Goal: Transaction & Acquisition: Purchase product/service

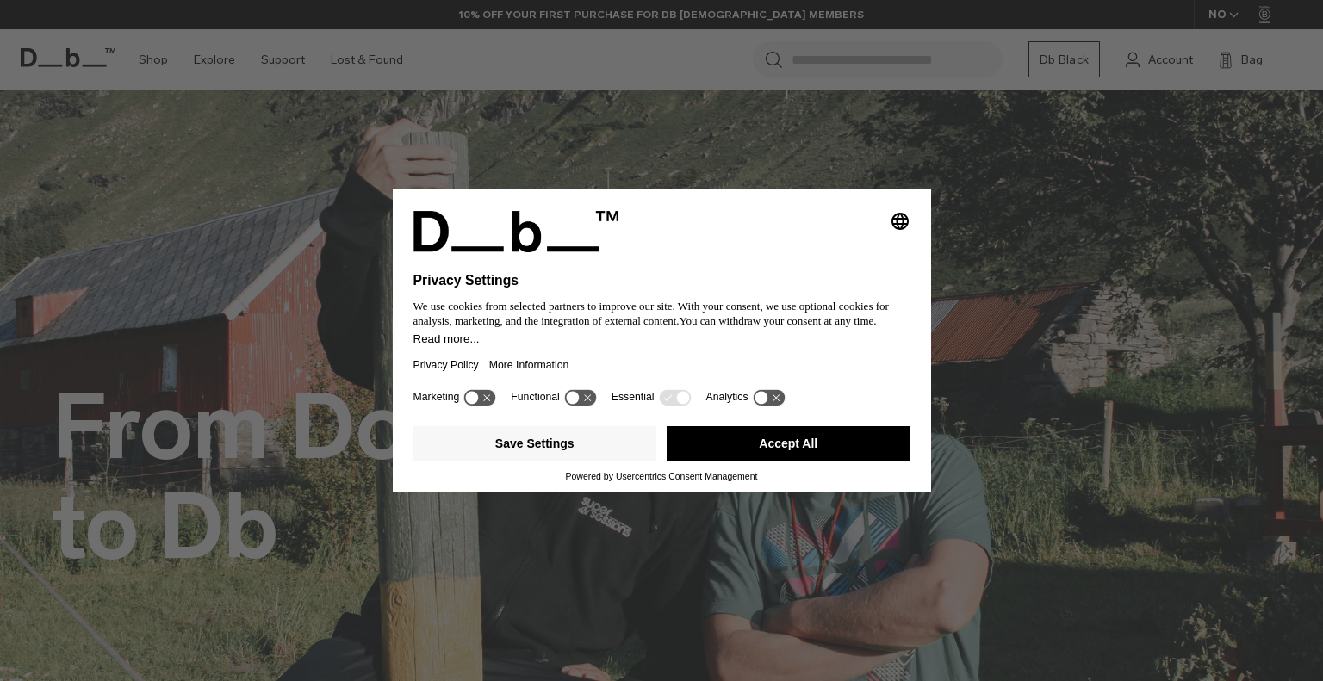
click at [759, 449] on button "Accept All" at bounding box center [788, 443] width 244 height 34
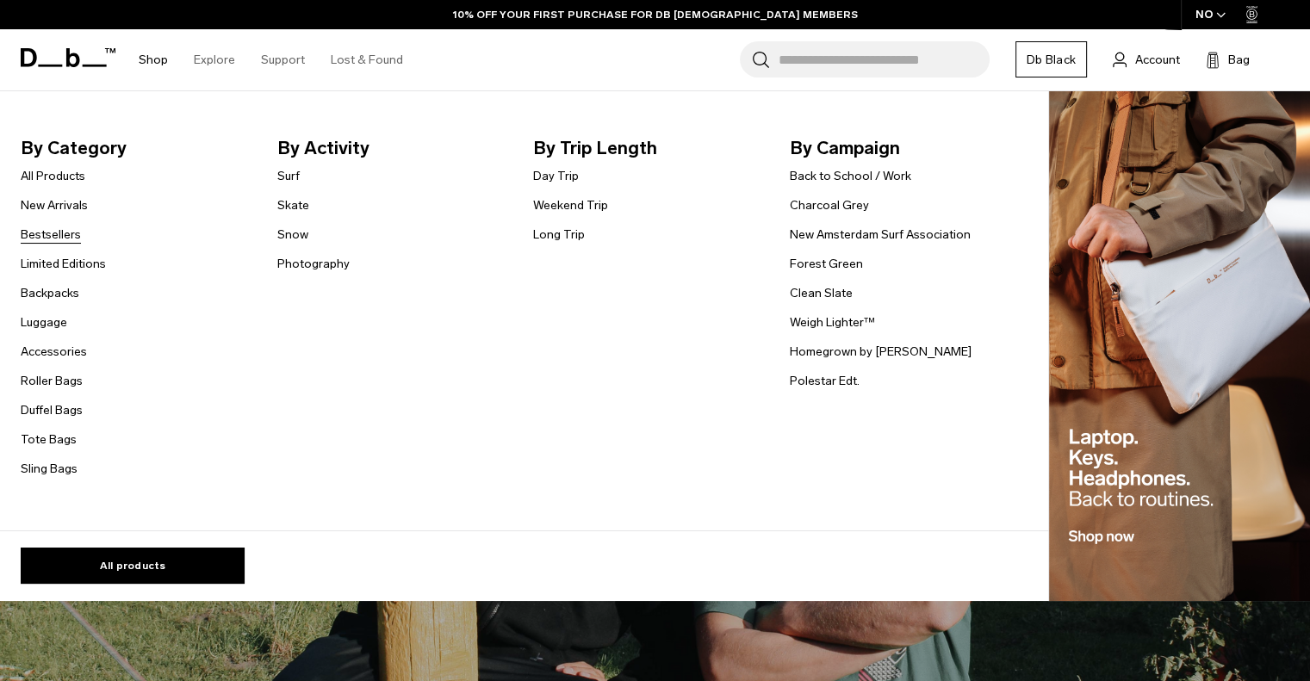
click at [63, 238] on link "Bestsellers" at bounding box center [51, 235] width 60 height 18
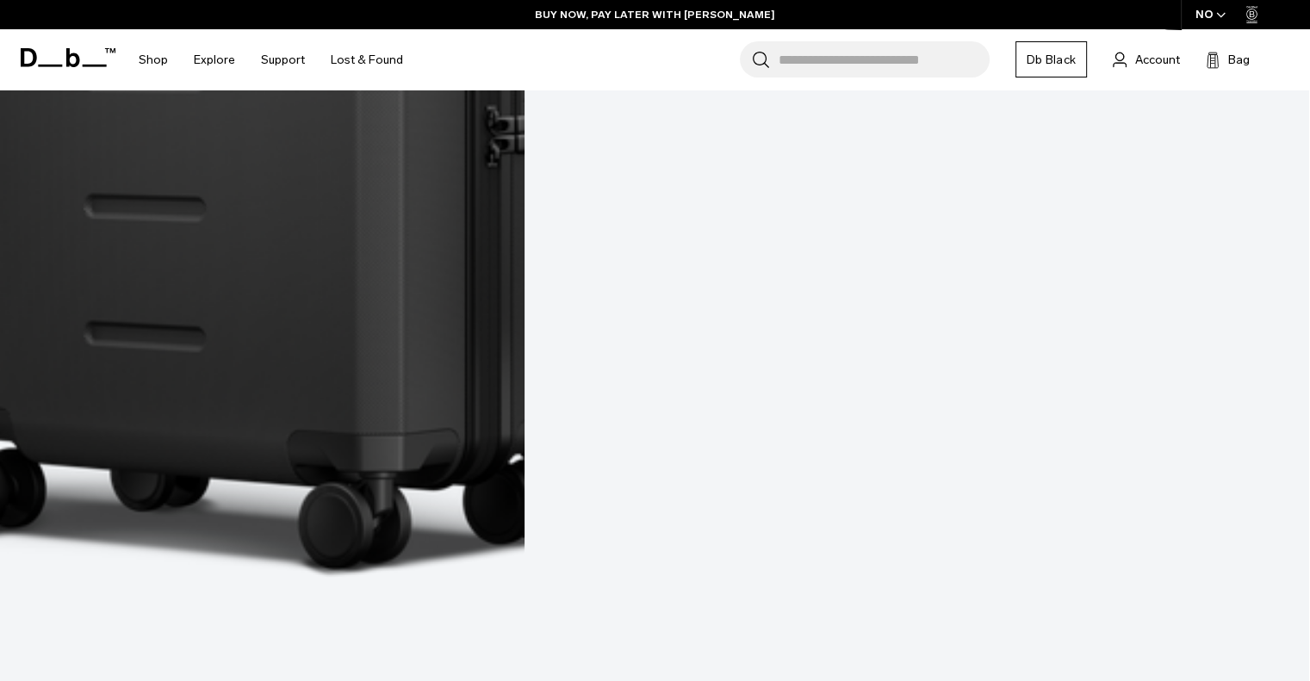
scroll to position [4458, 0]
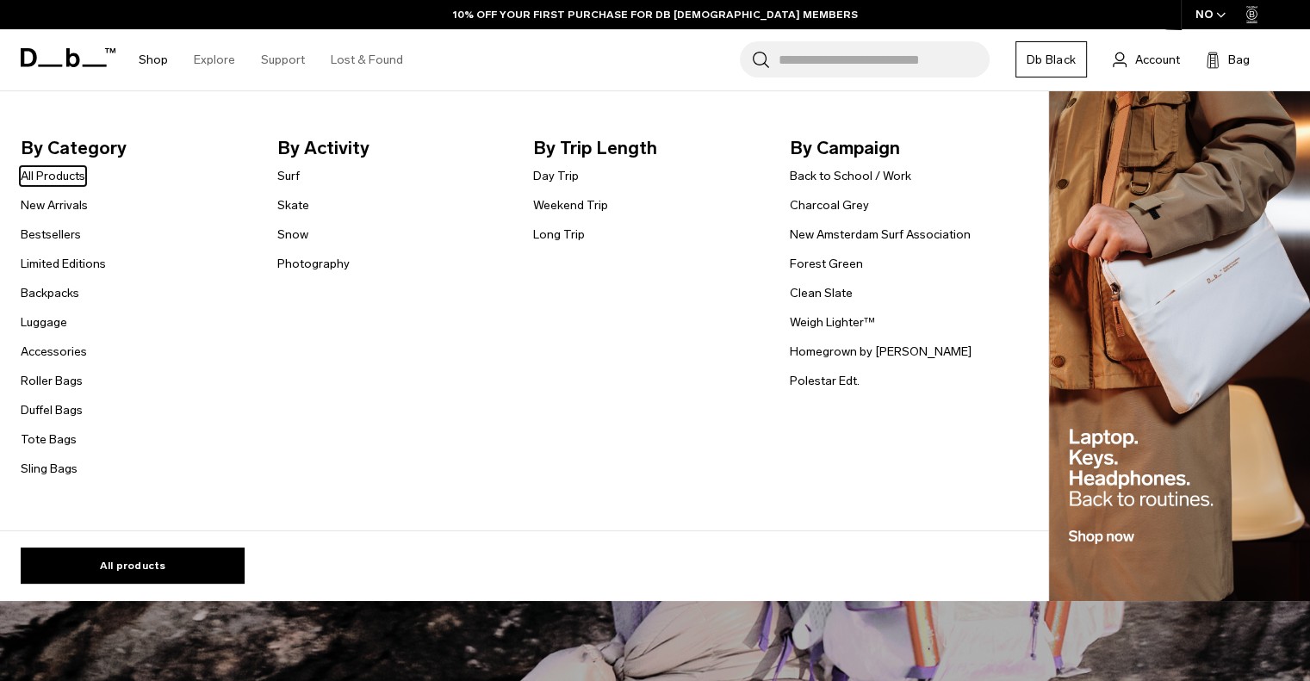
click at [156, 98] on nav "By Category All Products New Arrivals Bestsellers Limited Editions Backpacks Lu…" at bounding box center [519, 311] width 1039 height 440
click at [64, 177] on link "All Products" at bounding box center [53, 176] width 65 height 18
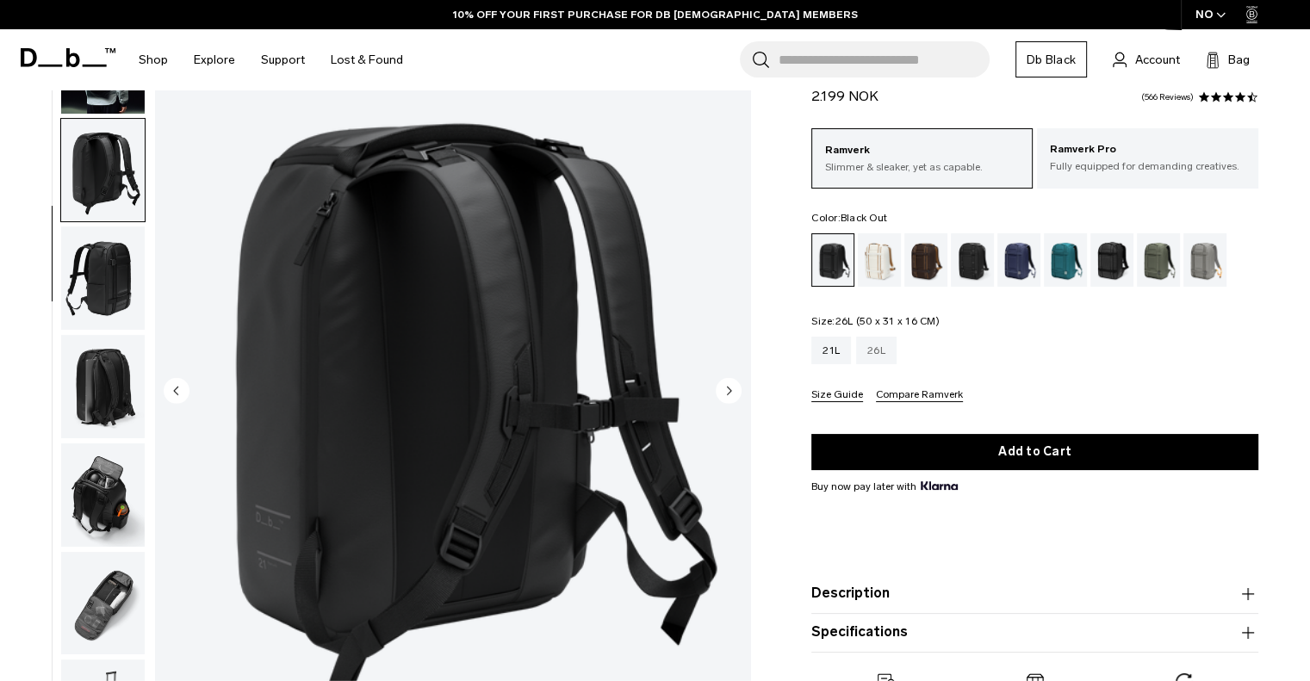
click at [875, 354] on div "26L" at bounding box center [876, 351] width 40 height 28
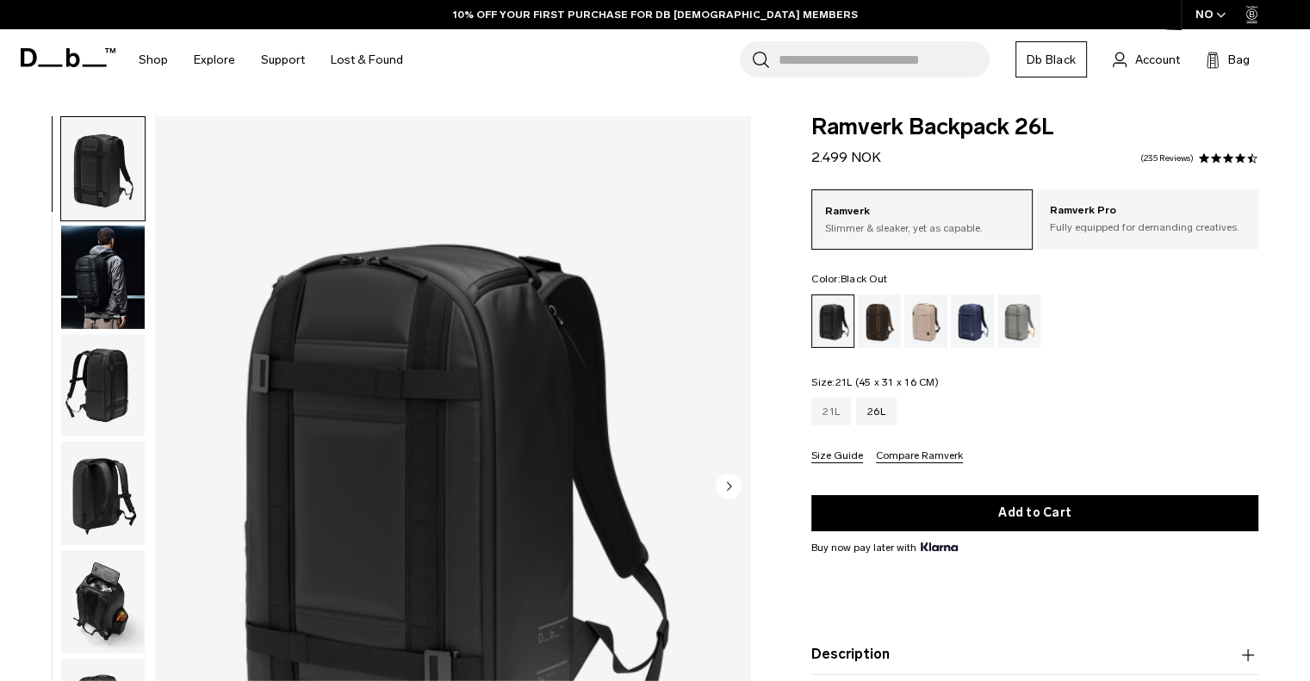
click at [827, 416] on div "21L" at bounding box center [831, 412] width 40 height 28
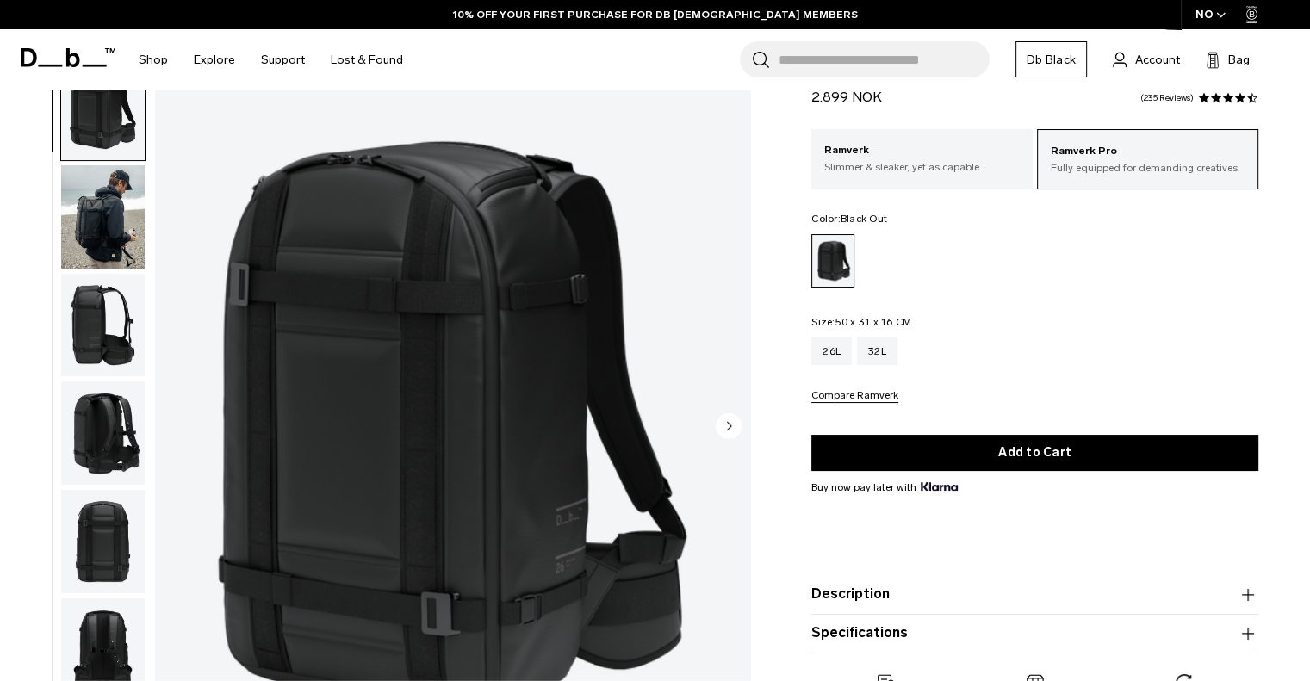
scroll to position [65, 0]
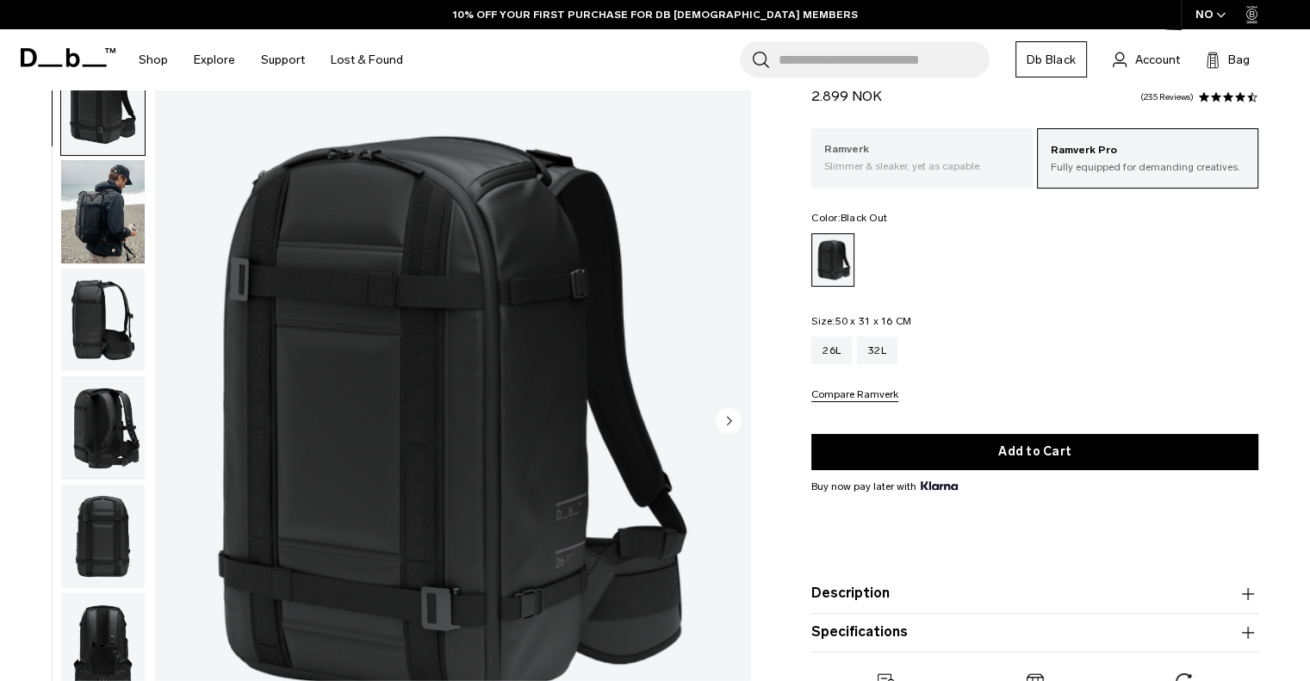
click at [875, 165] on p "Slimmer & sleaker, yet as capable." at bounding box center [921, 165] width 195 height 15
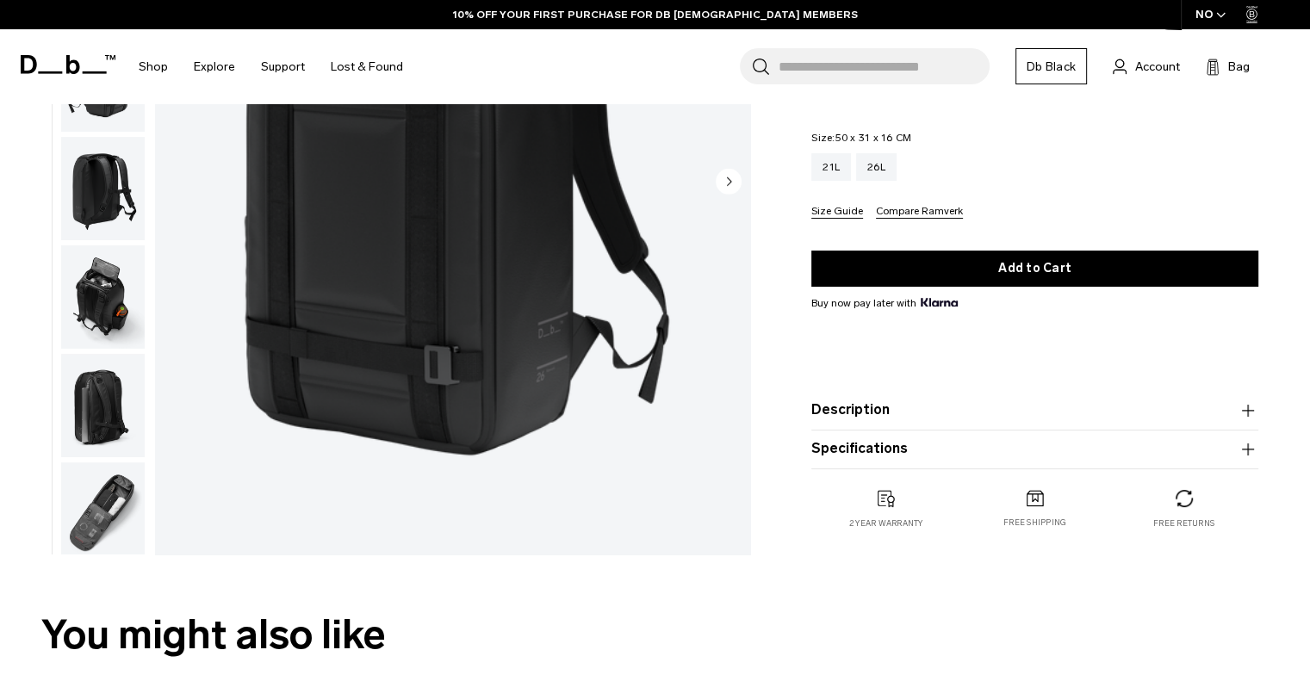
scroll to position [319, 0]
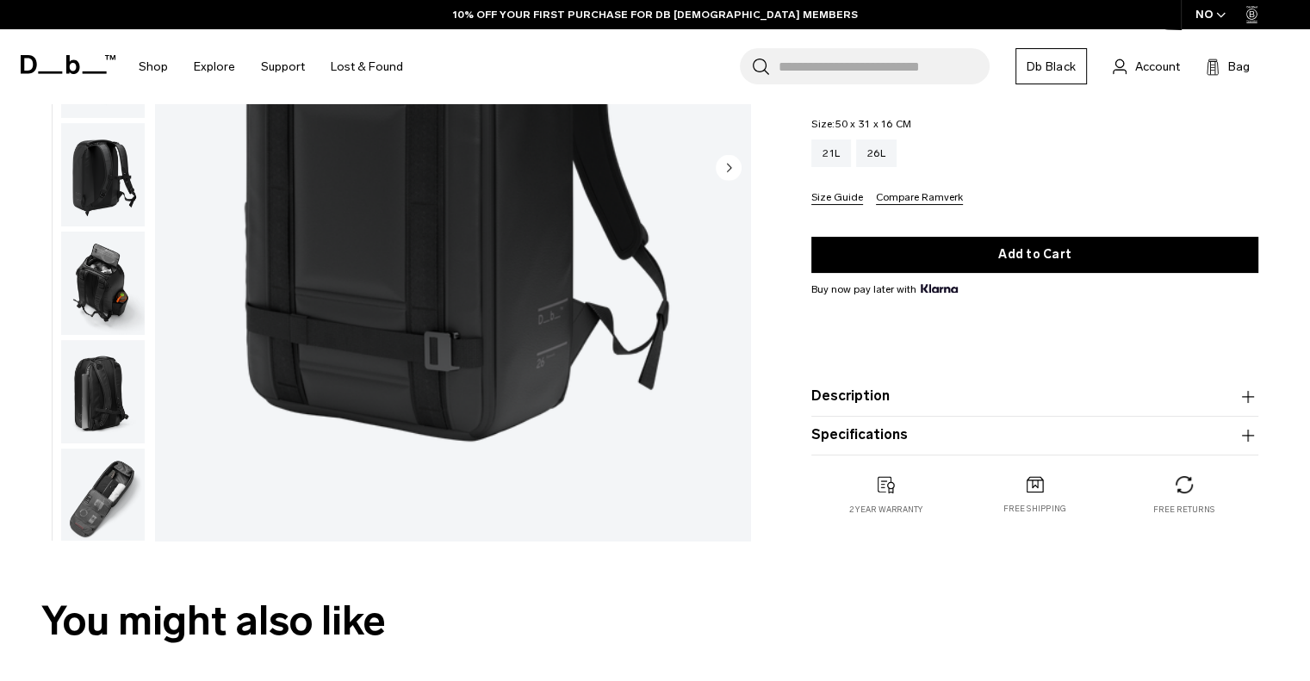
click at [906, 395] on button "Description" at bounding box center [1034, 396] width 447 height 21
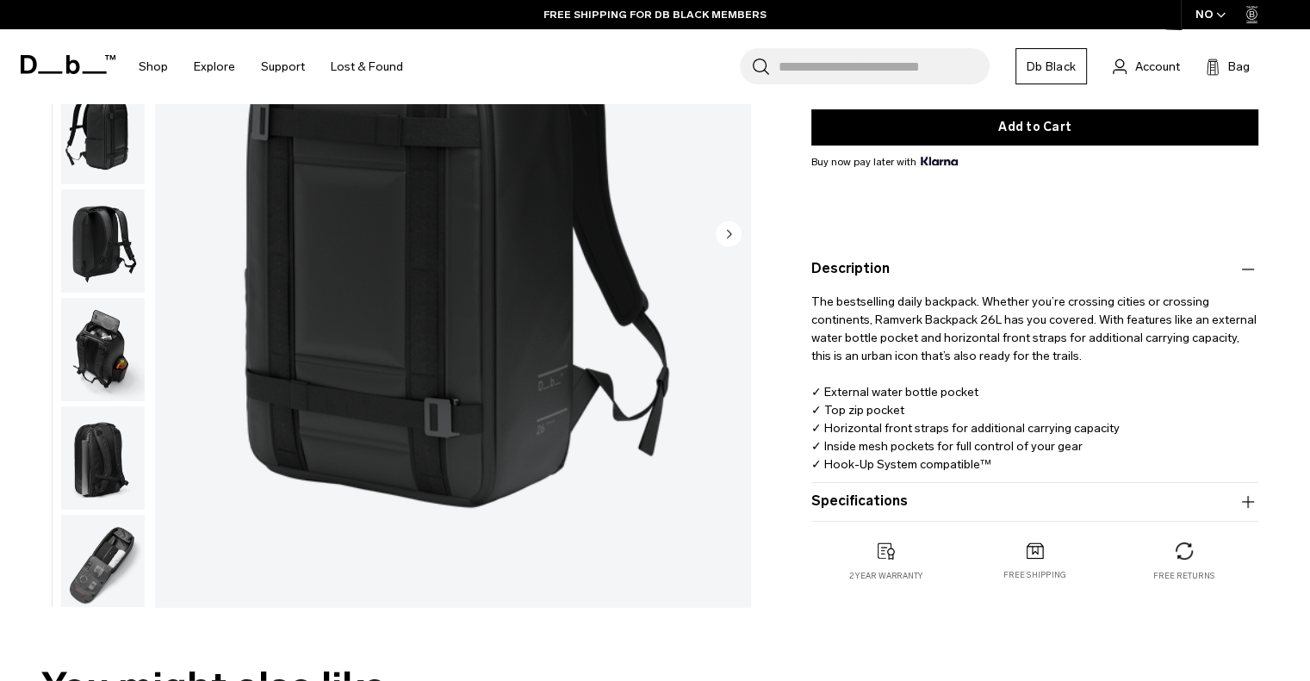
scroll to position [257, 0]
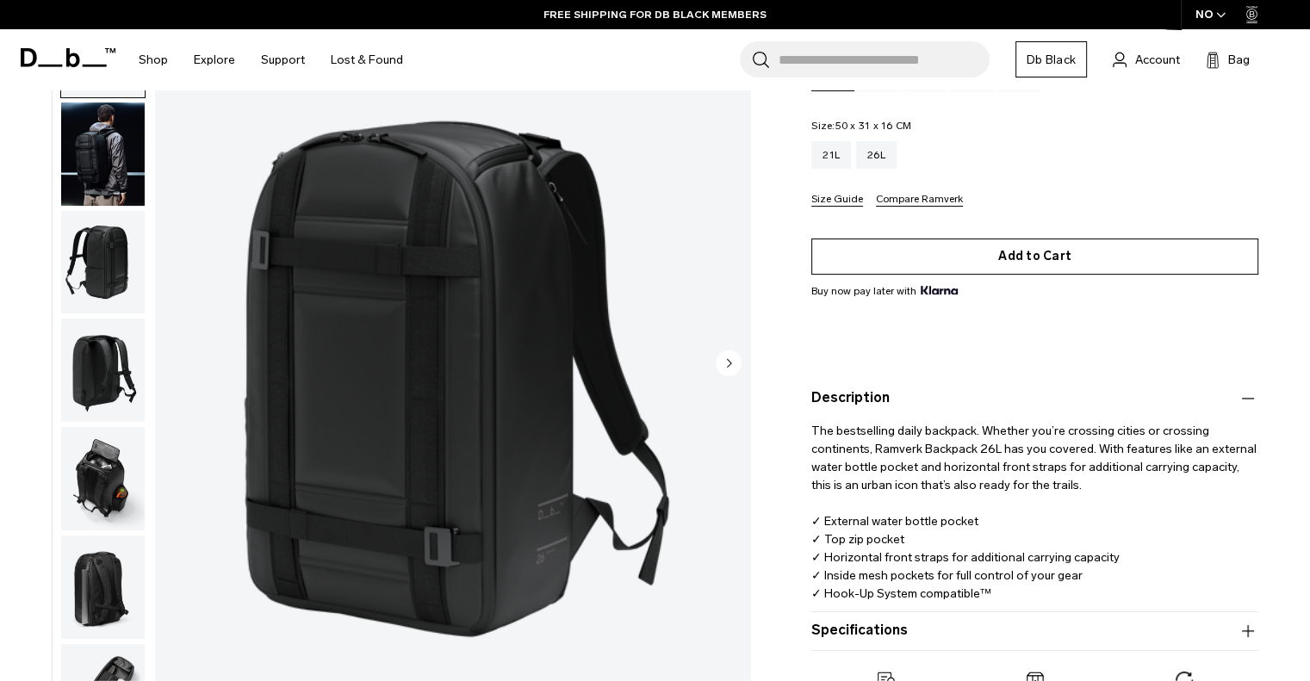
click at [1033, 261] on button "Add to Cart" at bounding box center [1034, 257] width 447 height 36
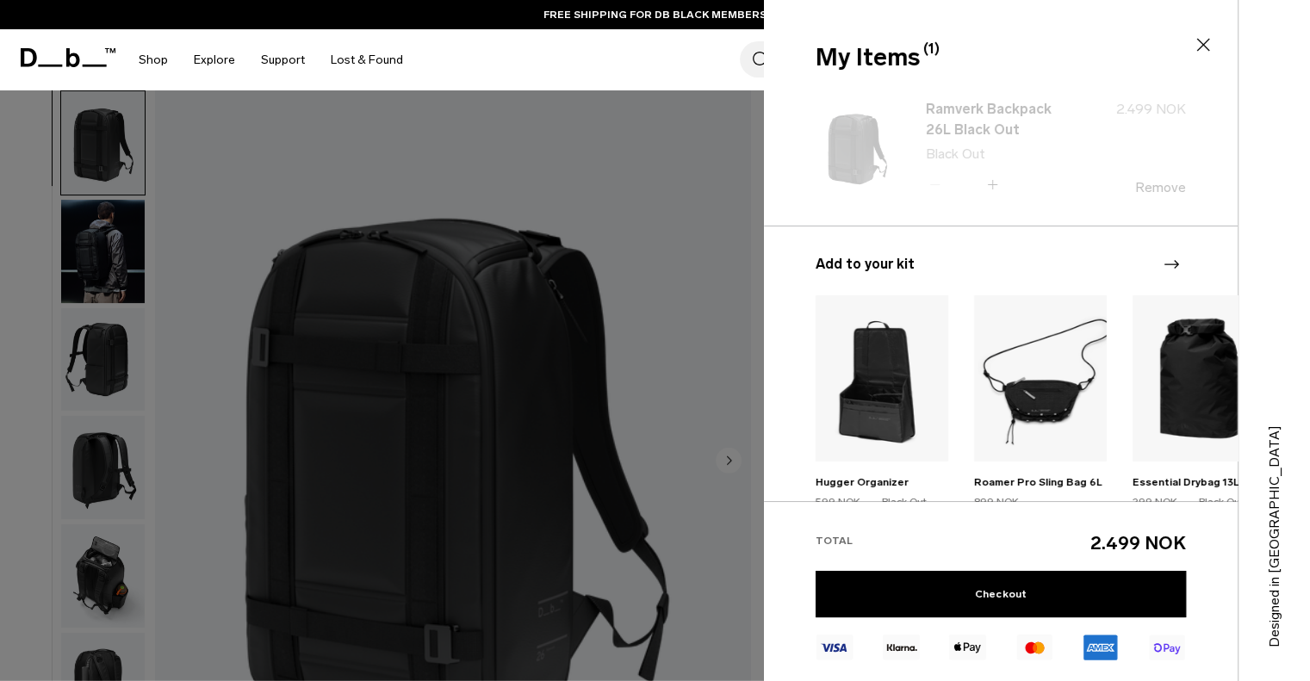
scroll to position [0, 0]
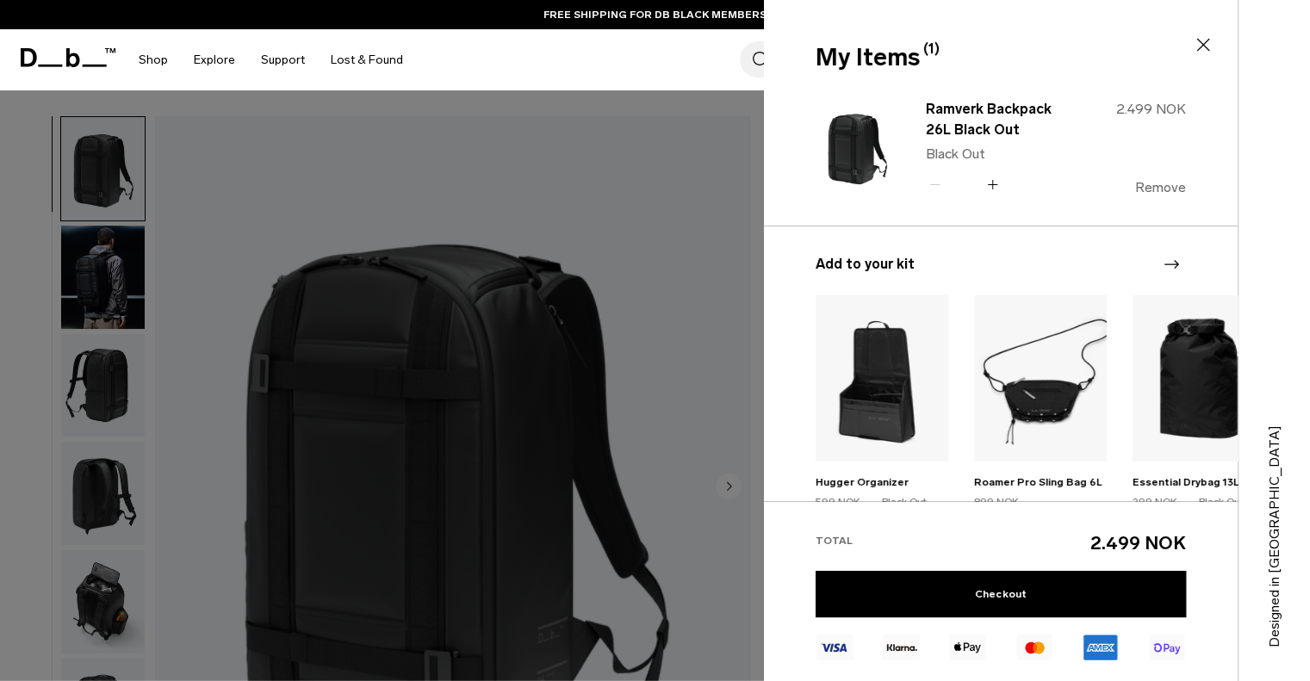
click at [1169, 187] on button "Remove" at bounding box center [1160, 187] width 51 height 15
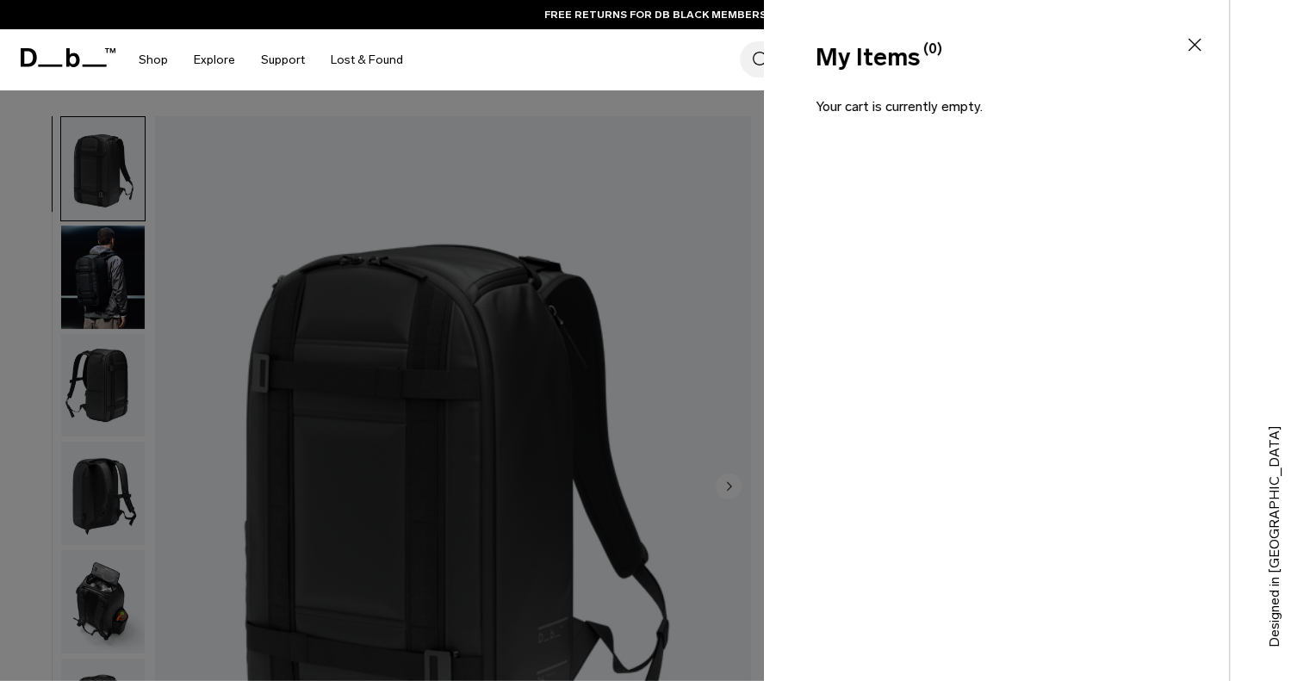
click at [1196, 44] on icon at bounding box center [1194, 44] width 21 height 21
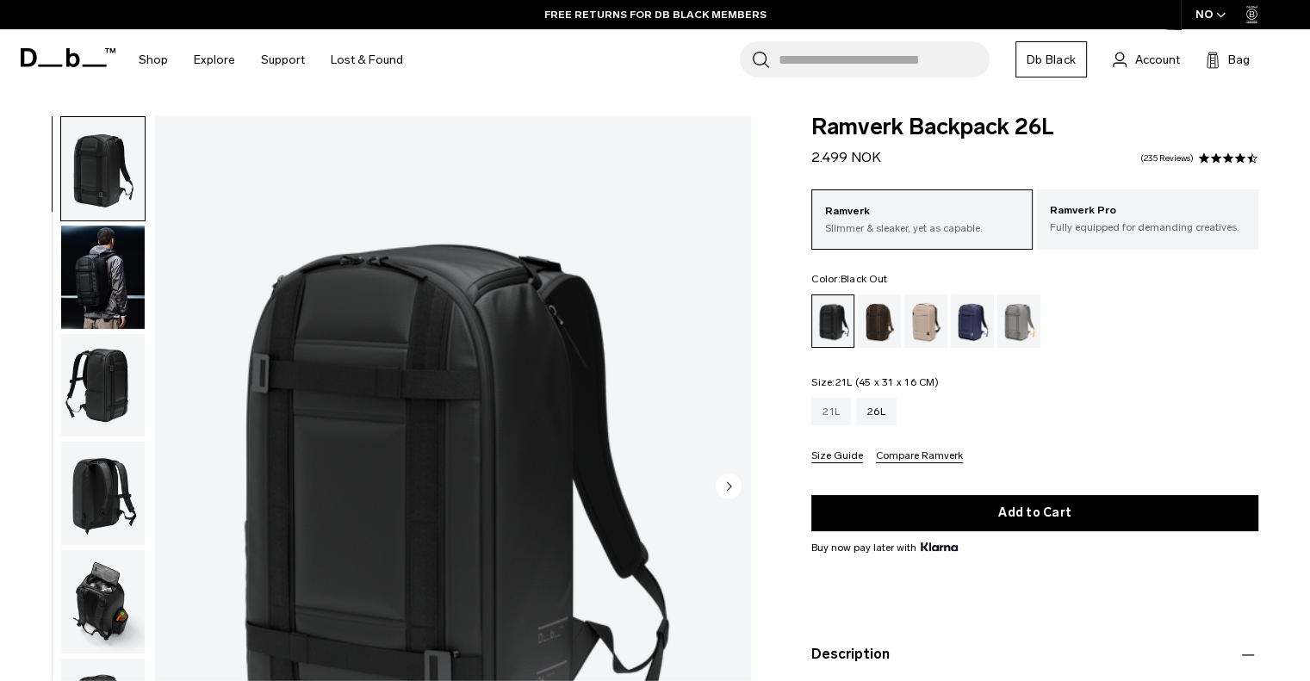
click at [829, 416] on div "21L" at bounding box center [831, 412] width 40 height 28
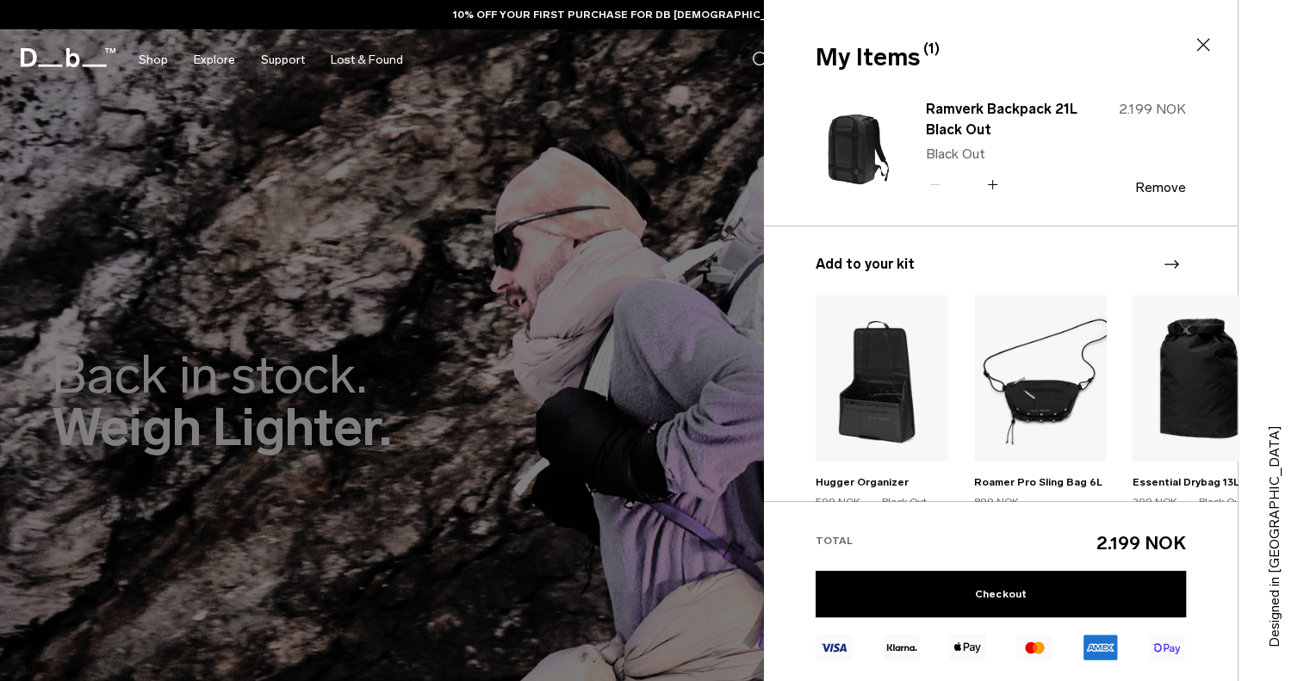
click at [957, 530] on div "Total" at bounding box center [907, 540] width 185 height 21
click at [945, 590] on link "Checkout" at bounding box center [1000, 594] width 370 height 46
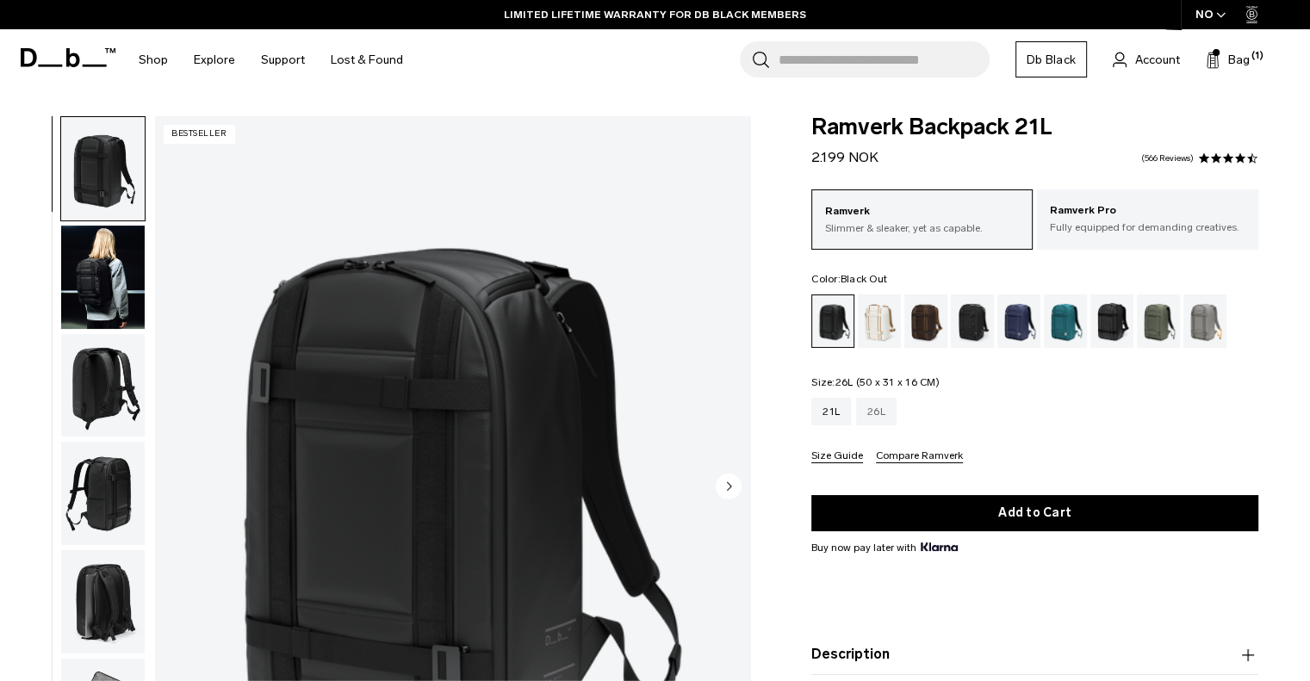
click at [885, 412] on div "26L" at bounding box center [876, 412] width 40 height 28
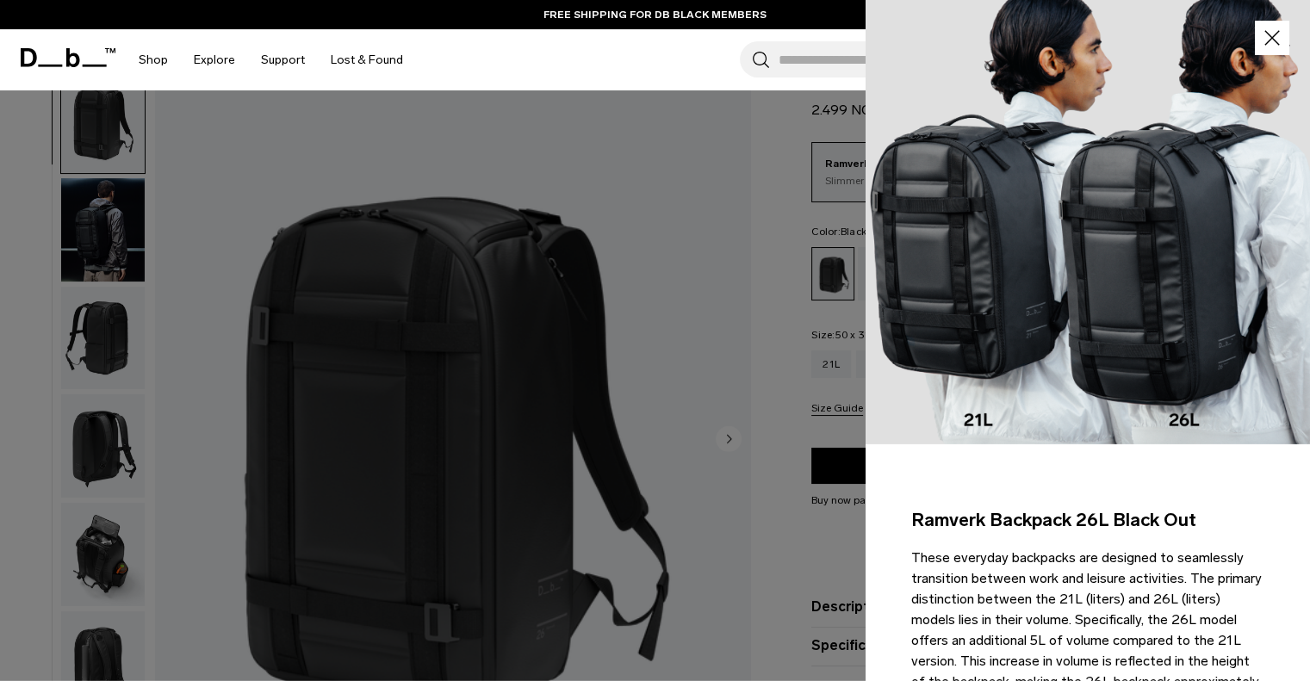
click at [1021, 406] on img at bounding box center [1087, 222] width 444 height 444
click at [1260, 30] on icon "button" at bounding box center [1272, 38] width 25 height 25
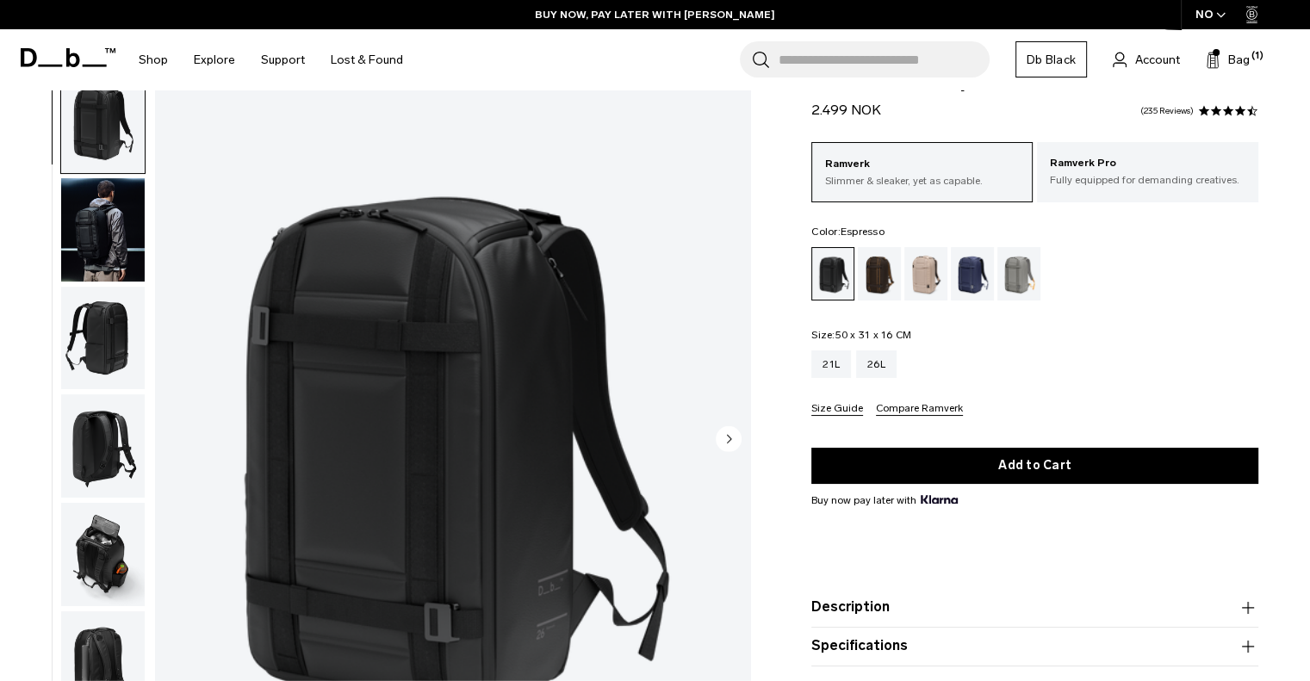
click at [886, 261] on div "Espresso" at bounding box center [880, 273] width 44 height 53
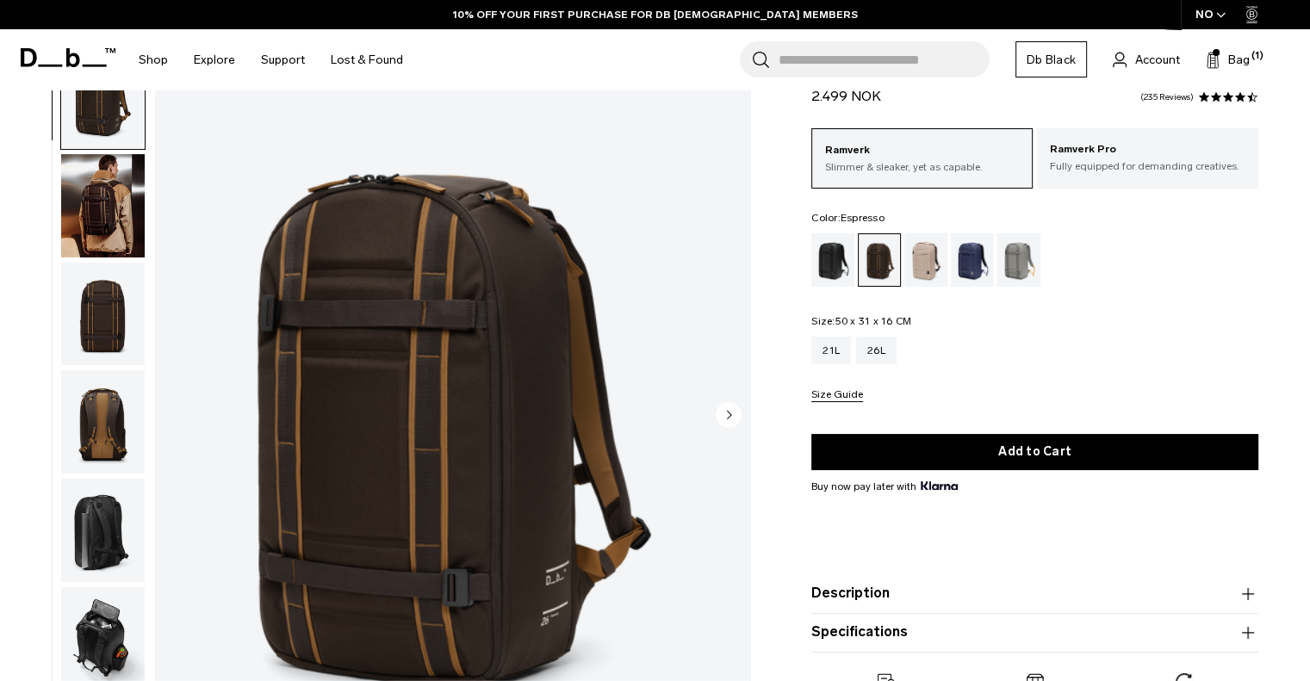
scroll to position [72, 0]
click at [1011, 273] on div "Sand Grey" at bounding box center [1019, 259] width 44 height 53
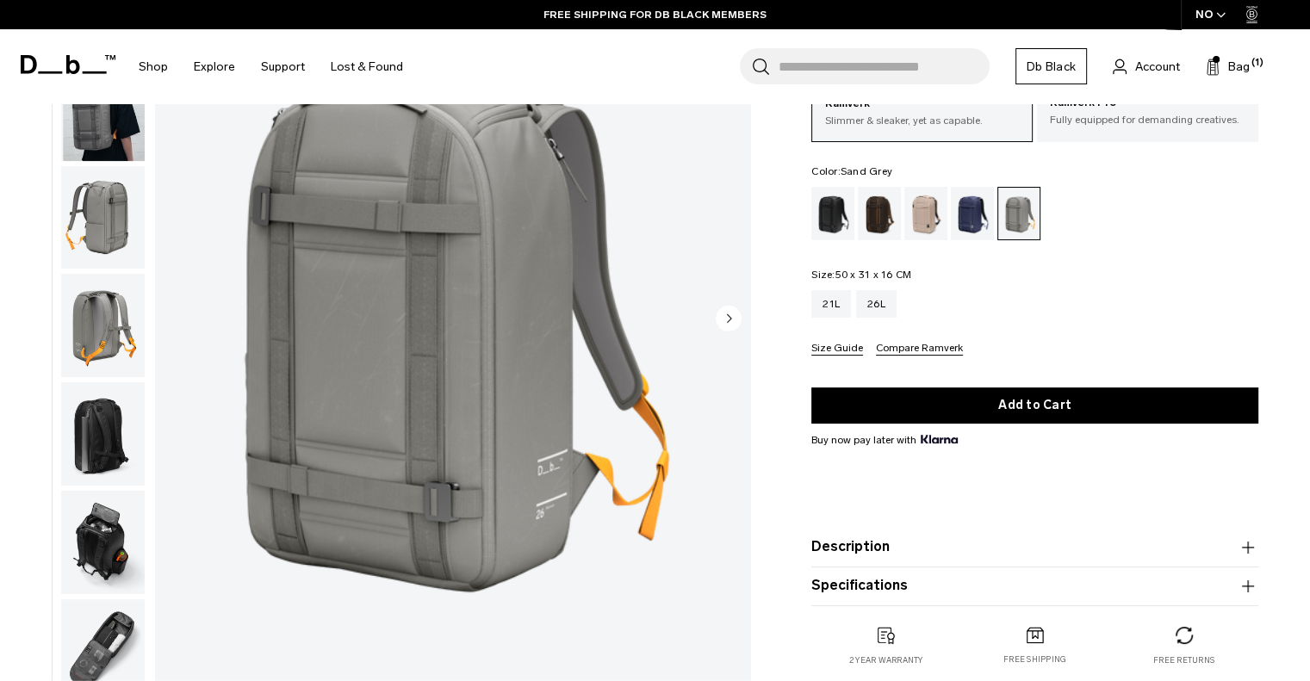
scroll to position [169, 0]
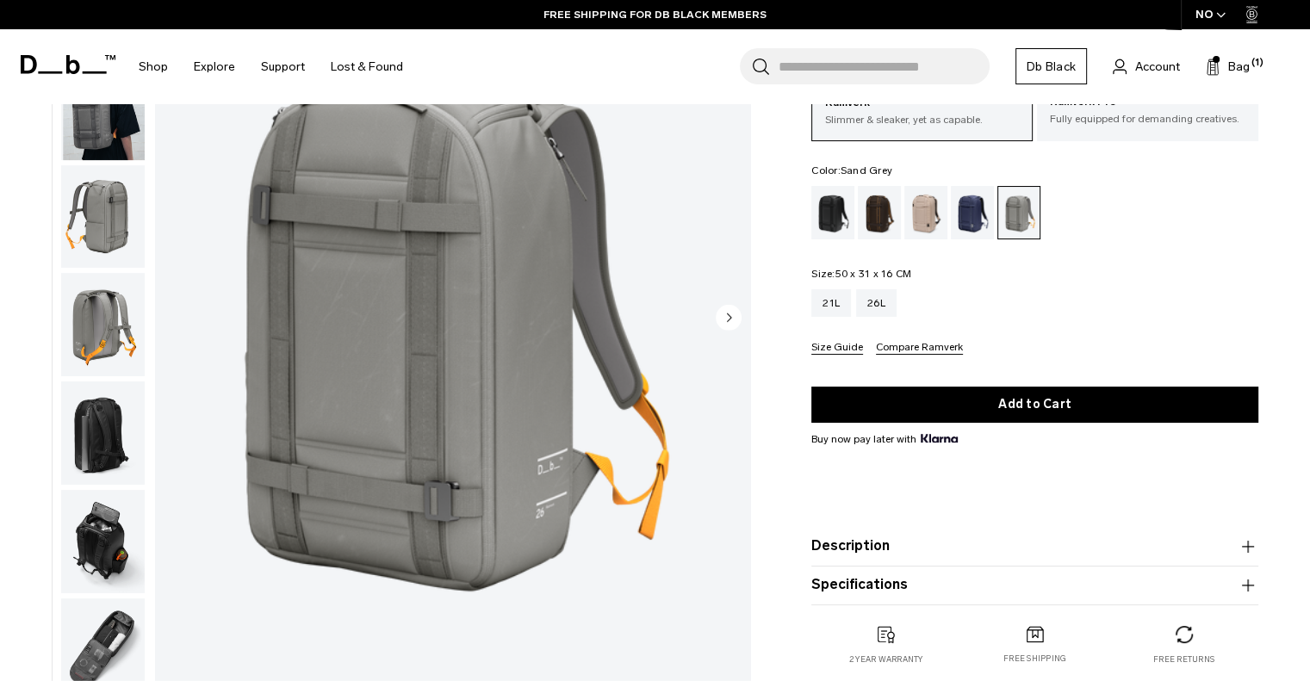
click at [882, 222] on div "Espresso" at bounding box center [880, 212] width 44 height 53
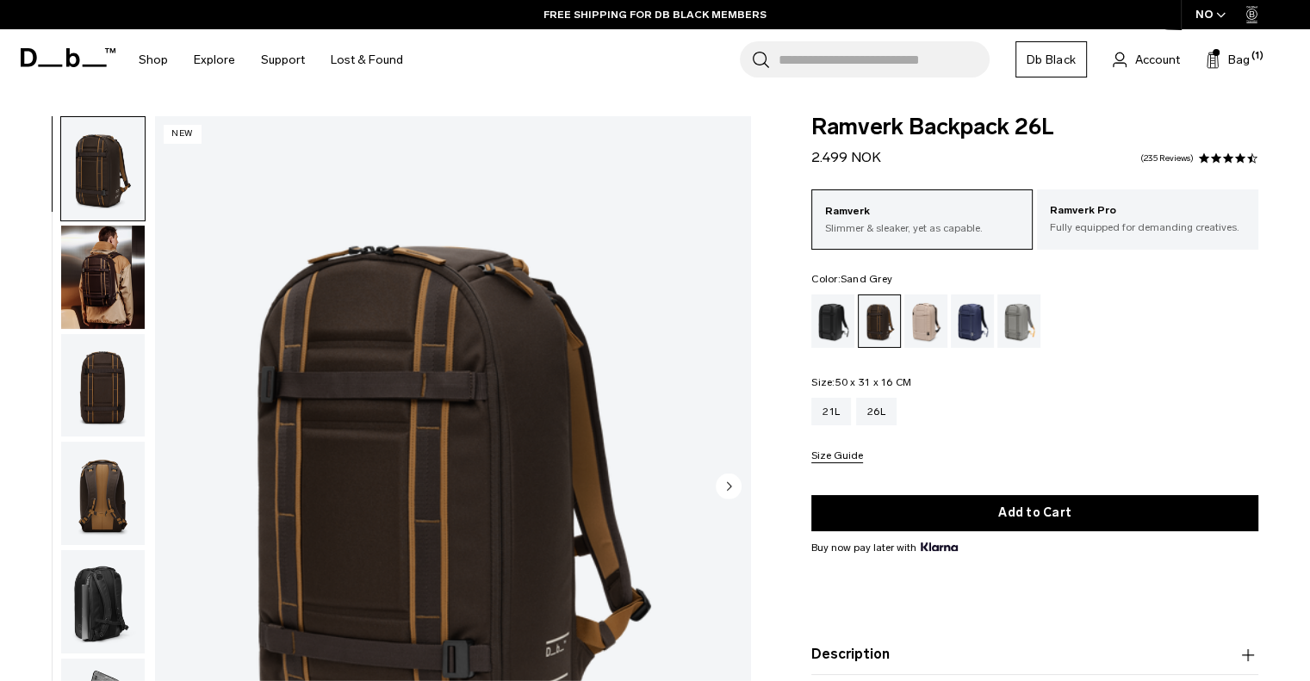
click at [1004, 318] on div "Sand Grey" at bounding box center [1019, 320] width 44 height 53
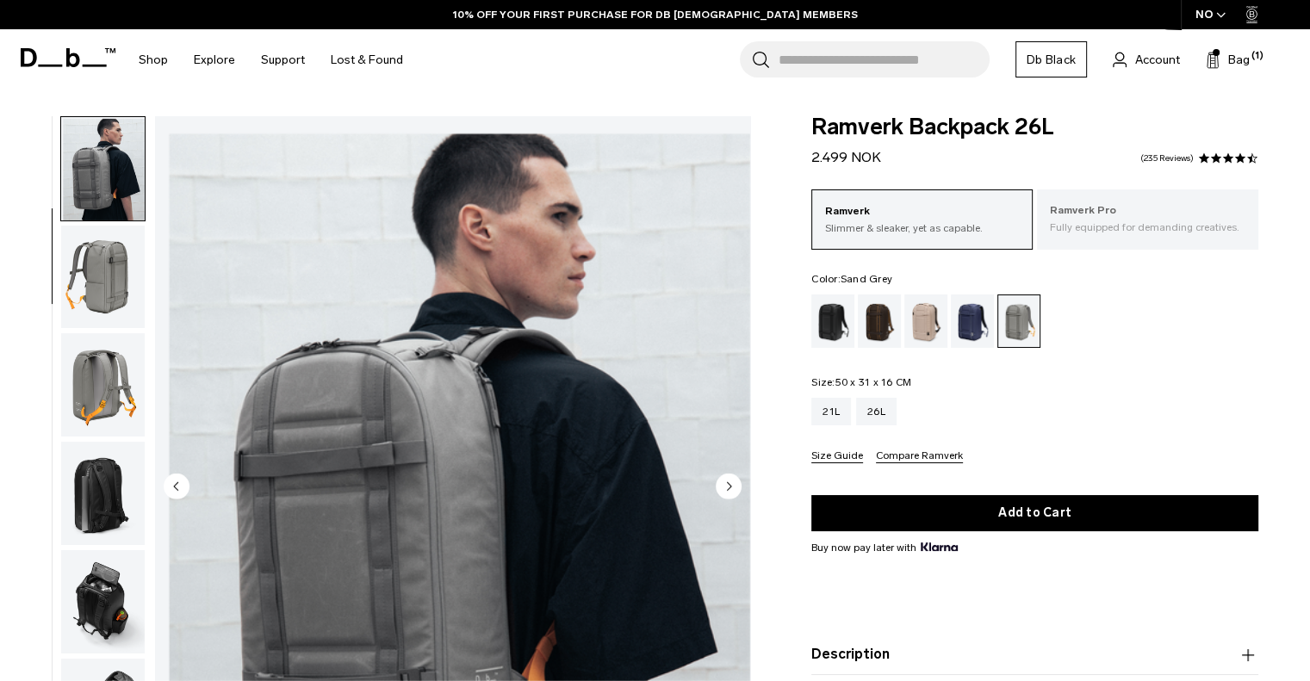
click at [1138, 226] on p "Fully equipped for demanding creatives." at bounding box center [1147, 227] width 195 height 15
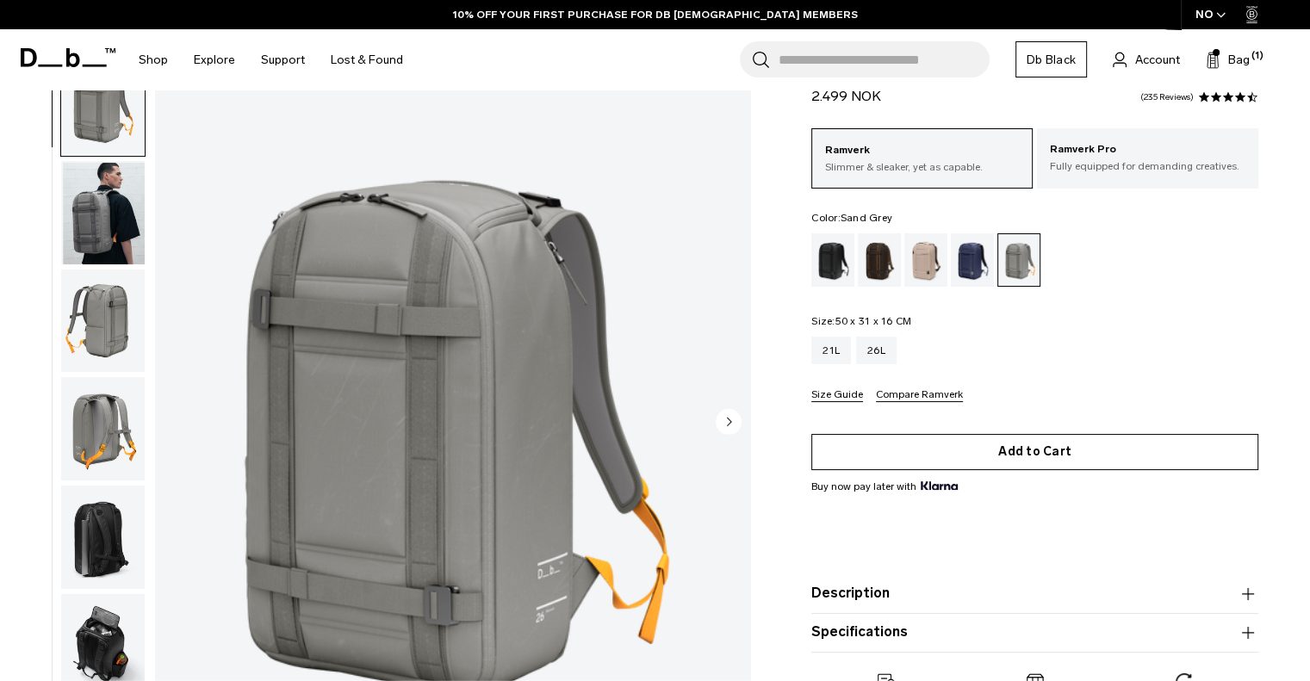
click at [1018, 455] on button "Add to Cart" at bounding box center [1034, 452] width 447 height 36
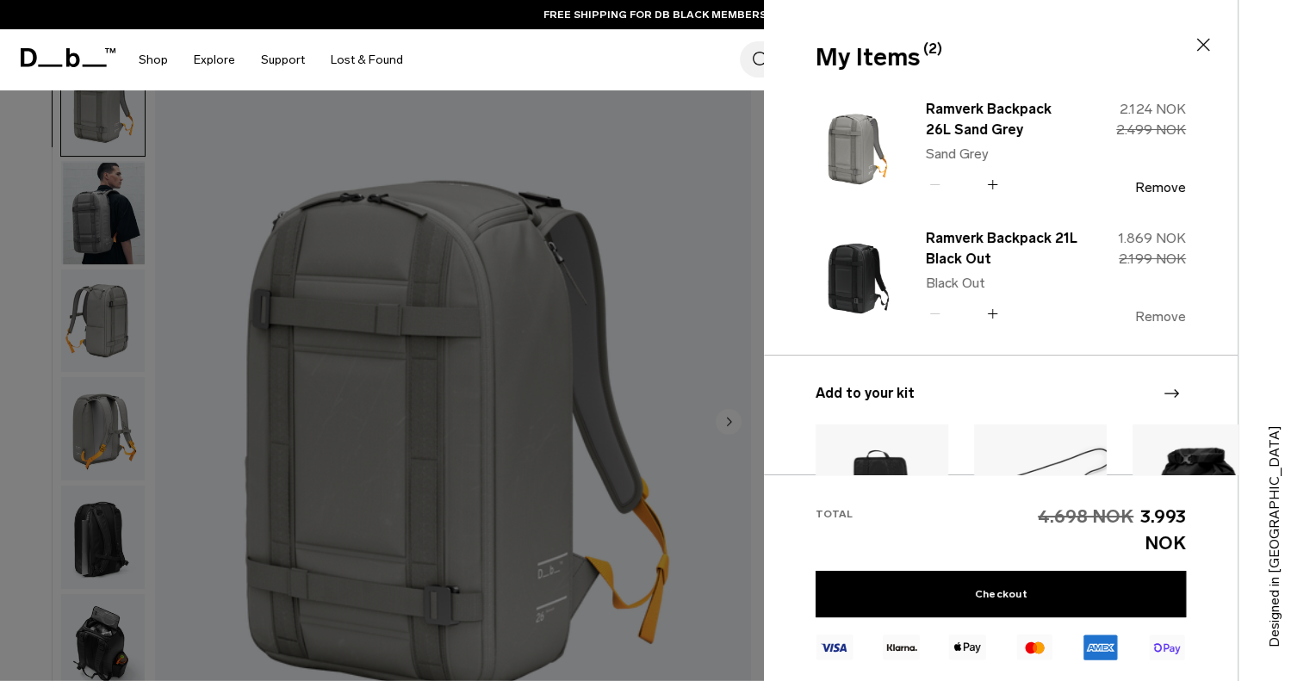
click at [1163, 323] on button "Remove" at bounding box center [1160, 316] width 51 height 15
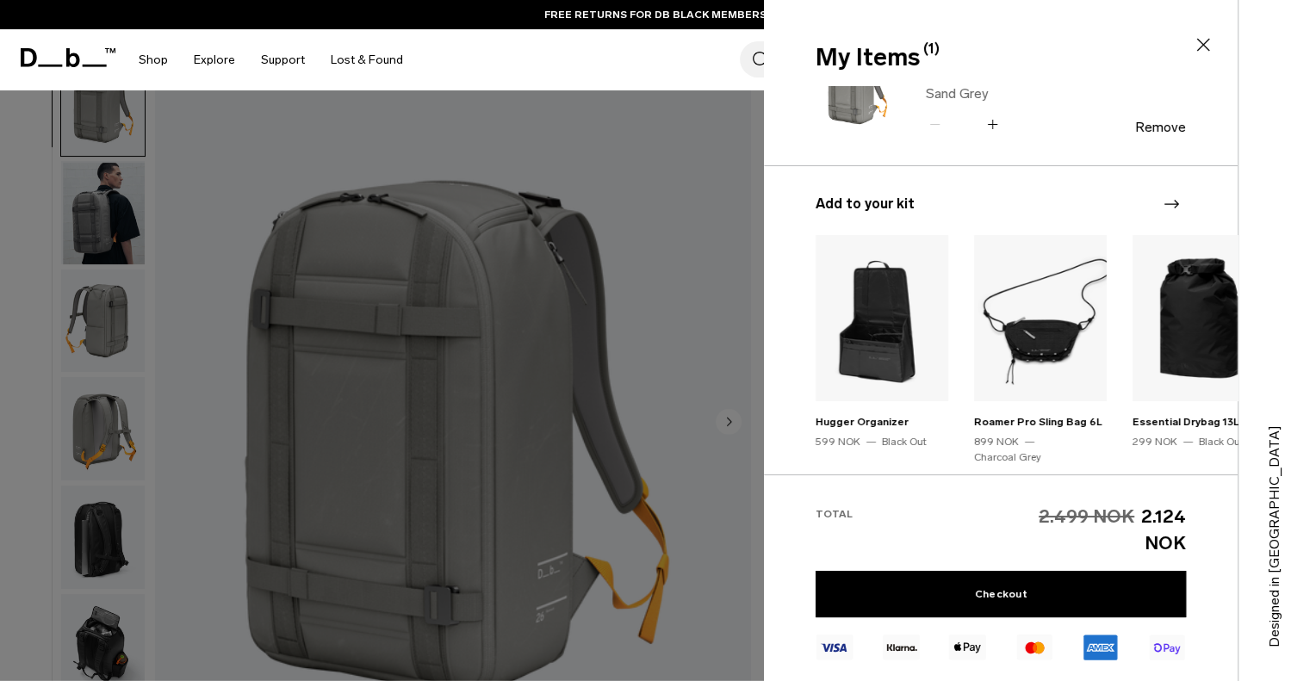
scroll to position [84, 0]
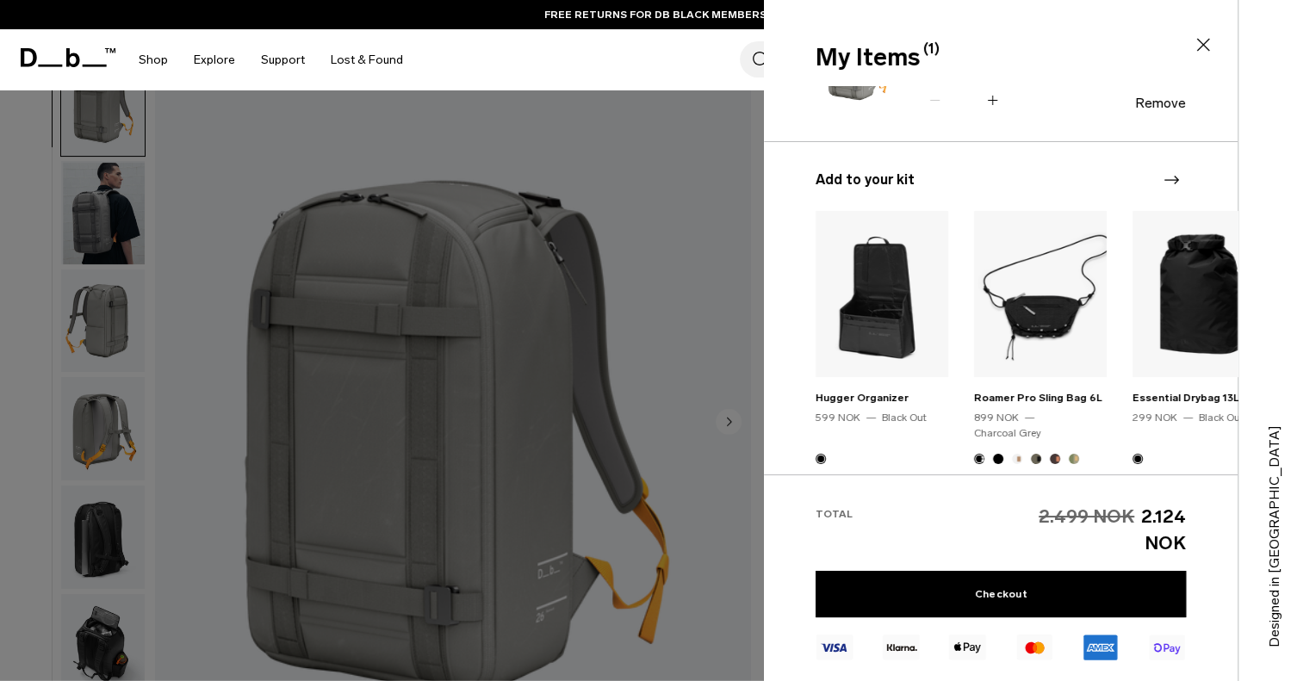
click at [1162, 172] on icon "Next slide" at bounding box center [1171, 180] width 21 height 21
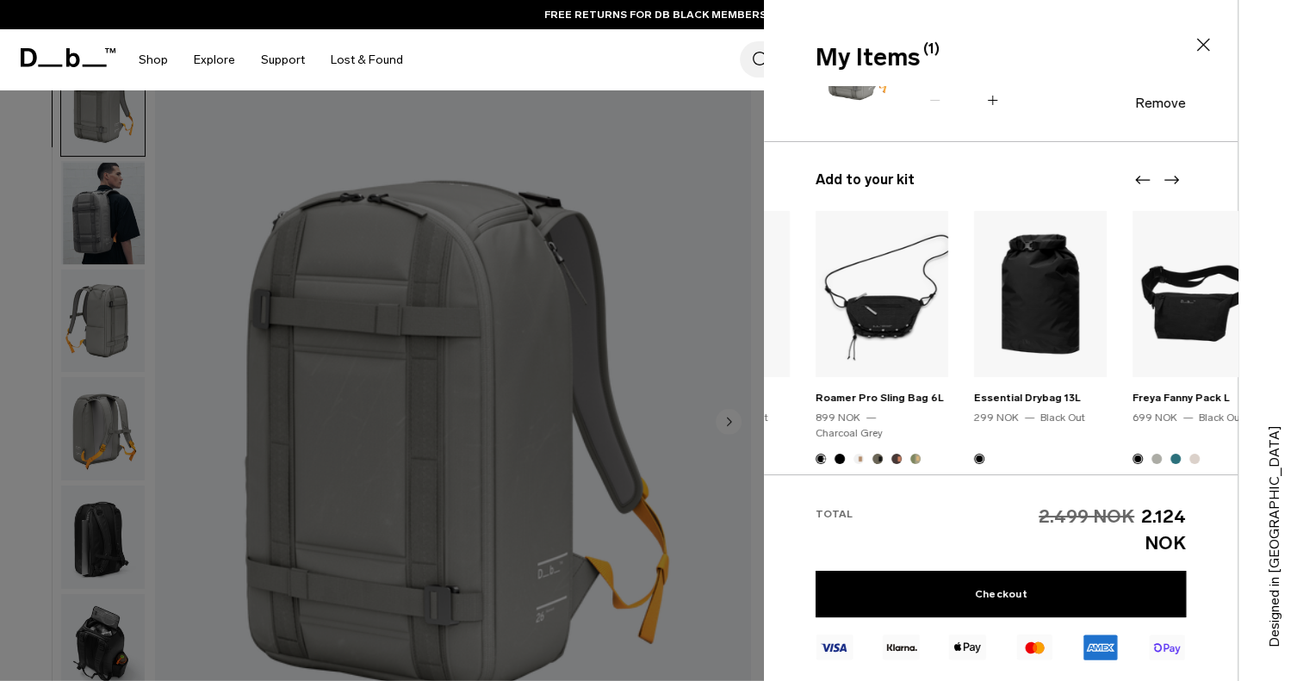
click at [1162, 172] on icon "Next slide" at bounding box center [1171, 180] width 21 height 21
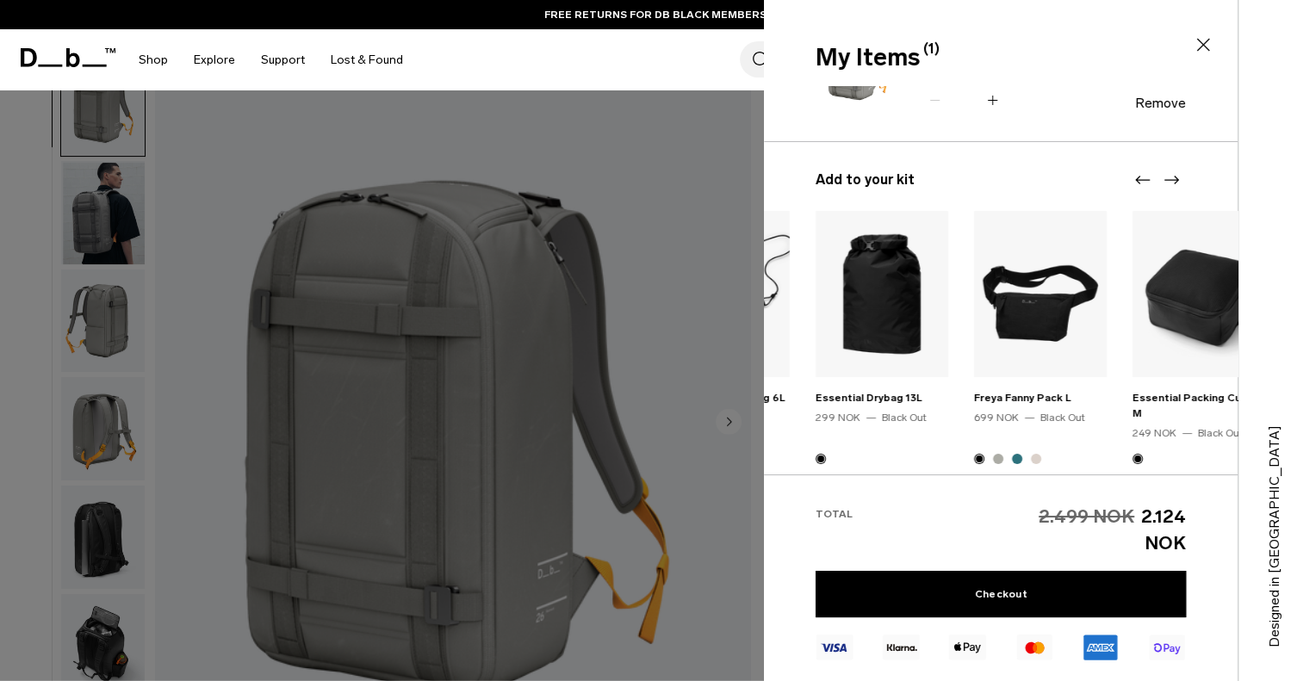
click at [1162, 172] on icon "Next slide" at bounding box center [1171, 180] width 21 height 21
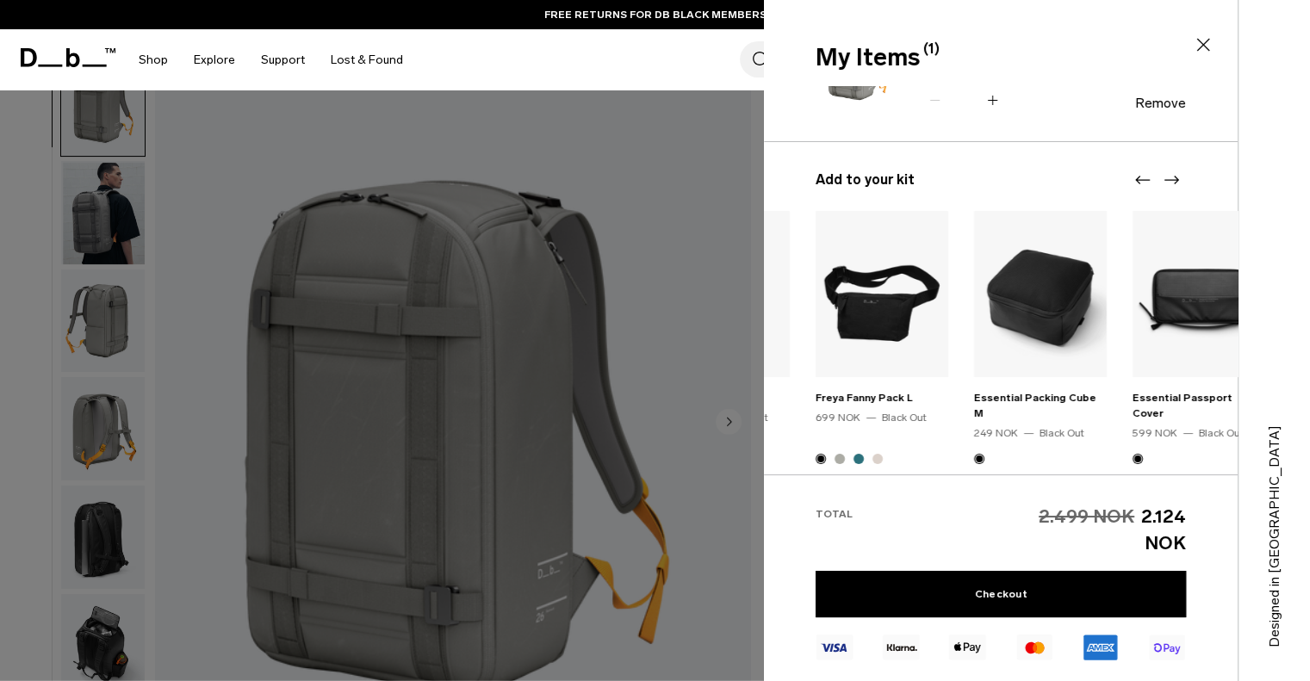
click at [1162, 172] on icon "Next slide" at bounding box center [1171, 180] width 21 height 21
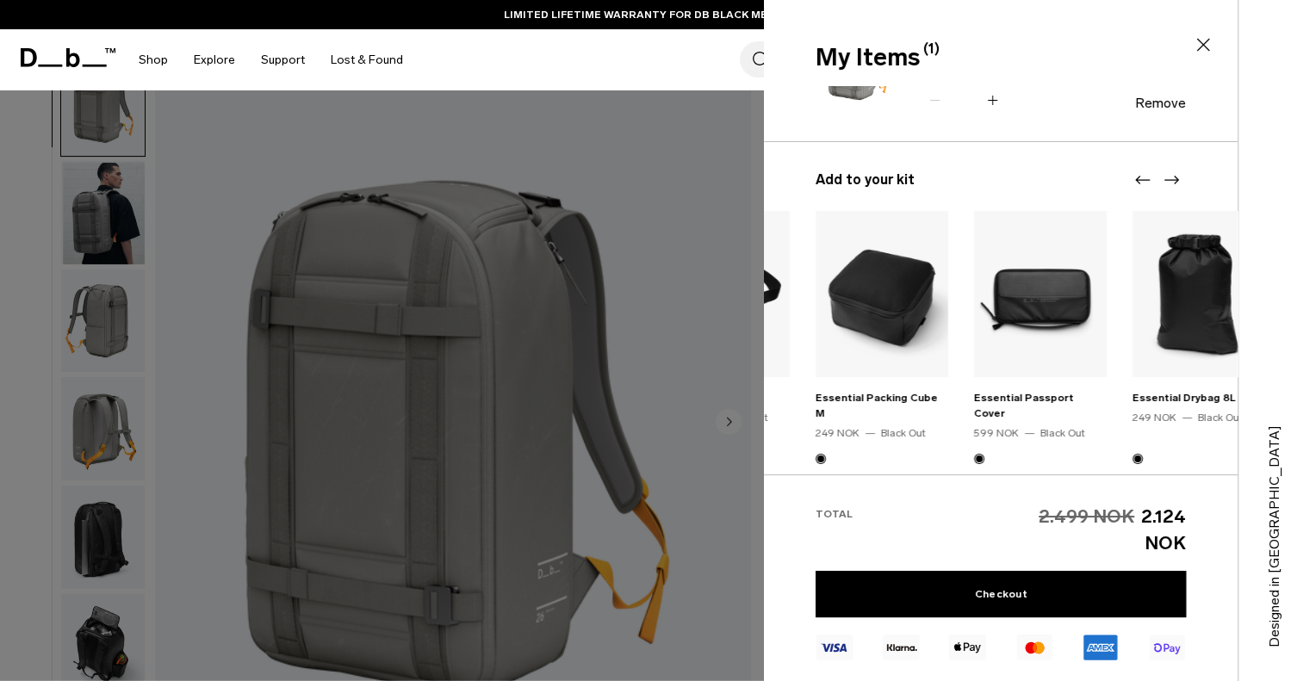
click at [1162, 174] on icon "Next slide" at bounding box center [1171, 180] width 21 height 21
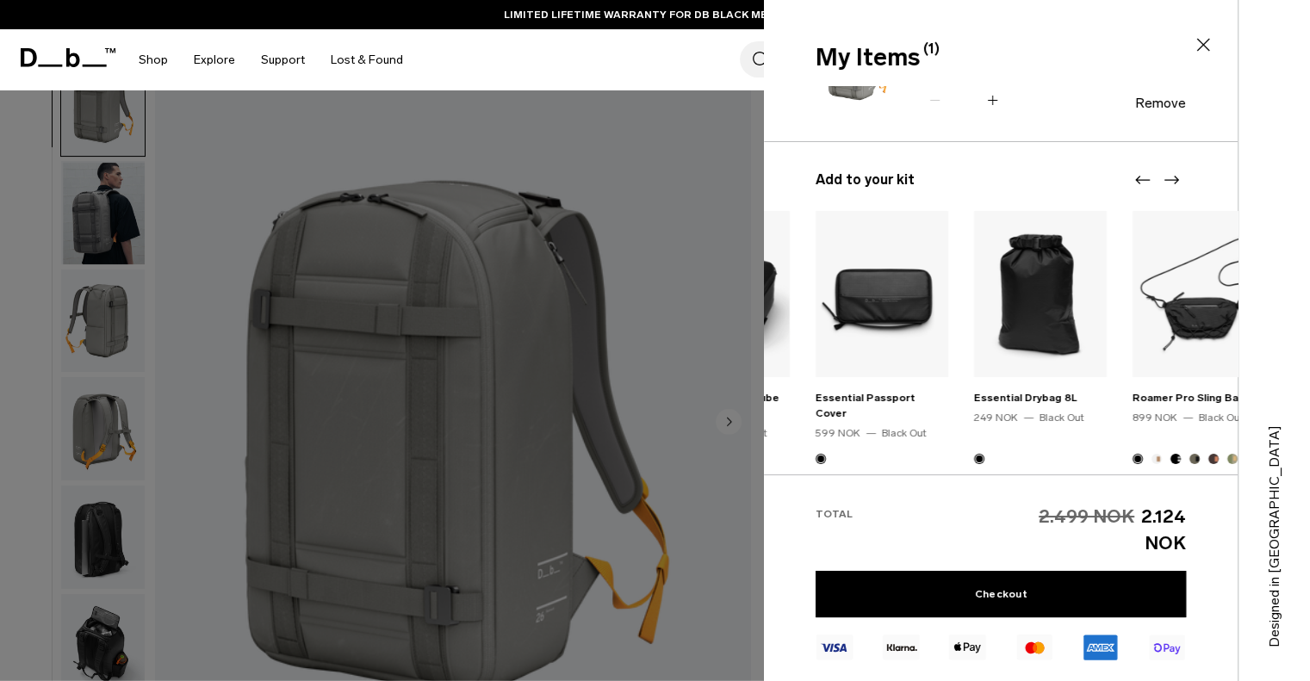
click at [1162, 175] on icon "Next slide" at bounding box center [1171, 180] width 21 height 21
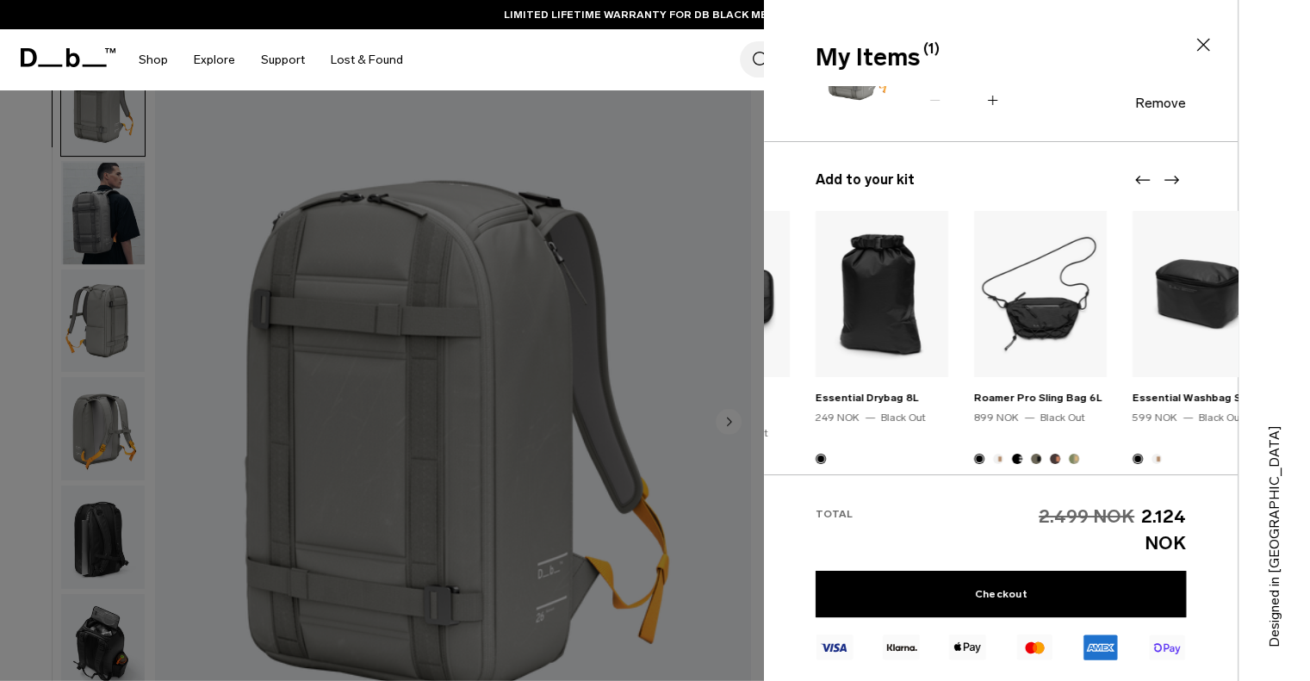
click at [1162, 175] on icon "Next slide" at bounding box center [1171, 180] width 21 height 21
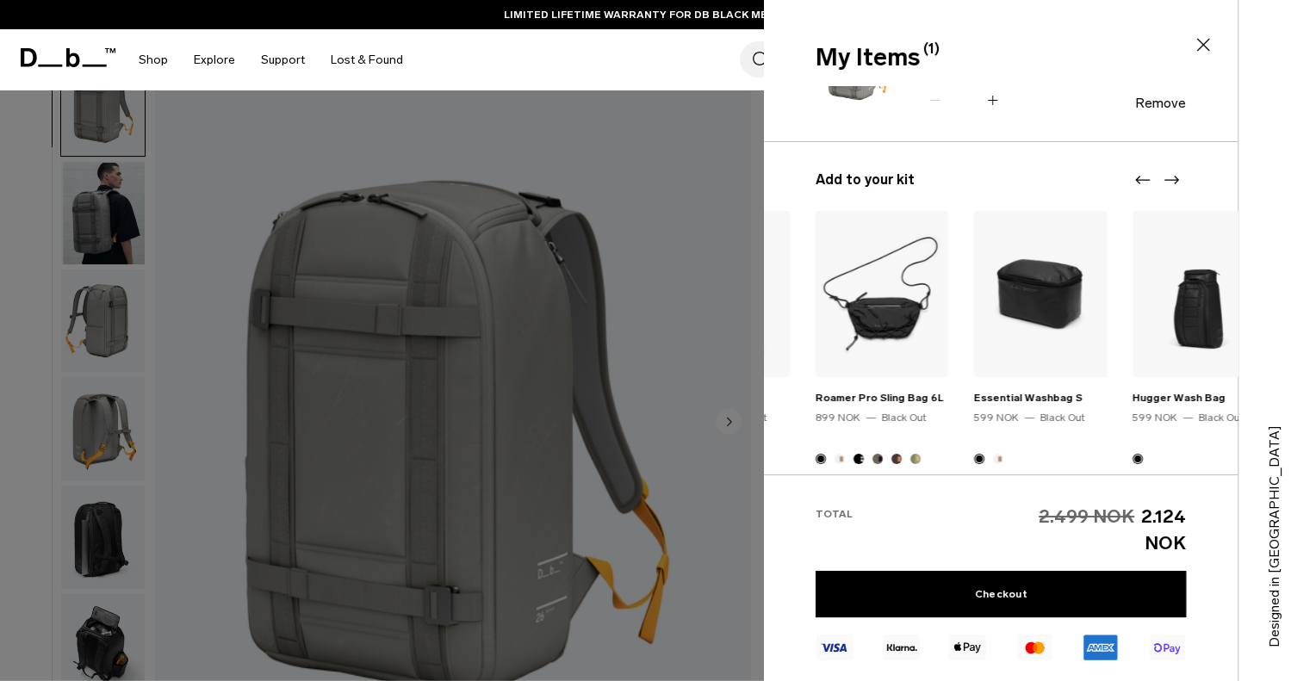
click at [1162, 175] on icon "Next slide" at bounding box center [1171, 180] width 21 height 21
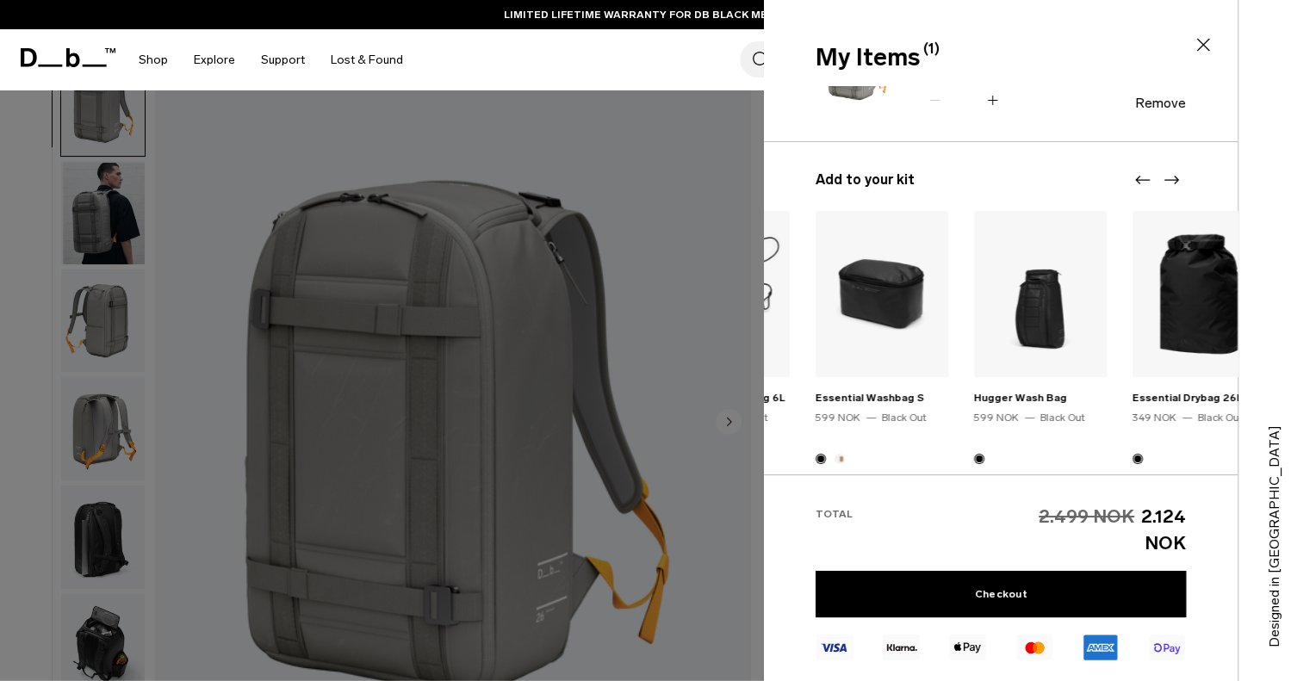
click at [1162, 175] on icon "Next slide" at bounding box center [1171, 180] width 21 height 21
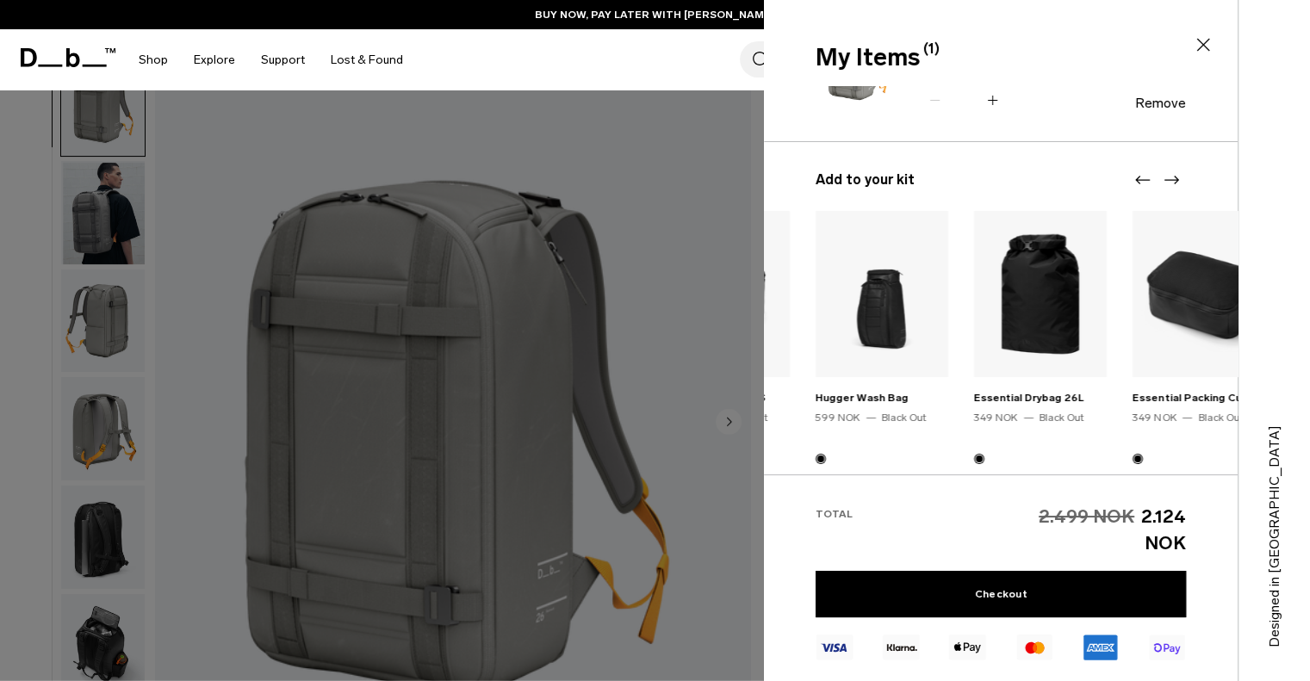
click at [1162, 175] on icon "Next slide" at bounding box center [1171, 180] width 21 height 21
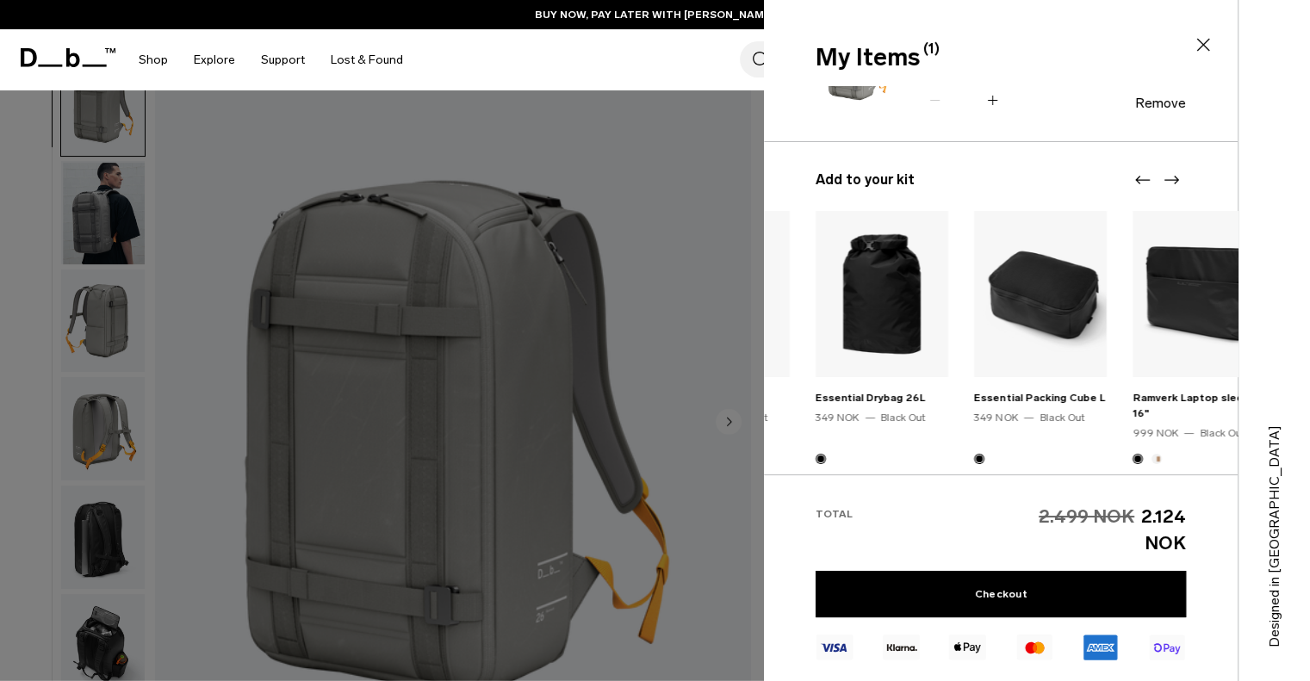
click at [1162, 175] on icon "Next slide" at bounding box center [1171, 180] width 21 height 21
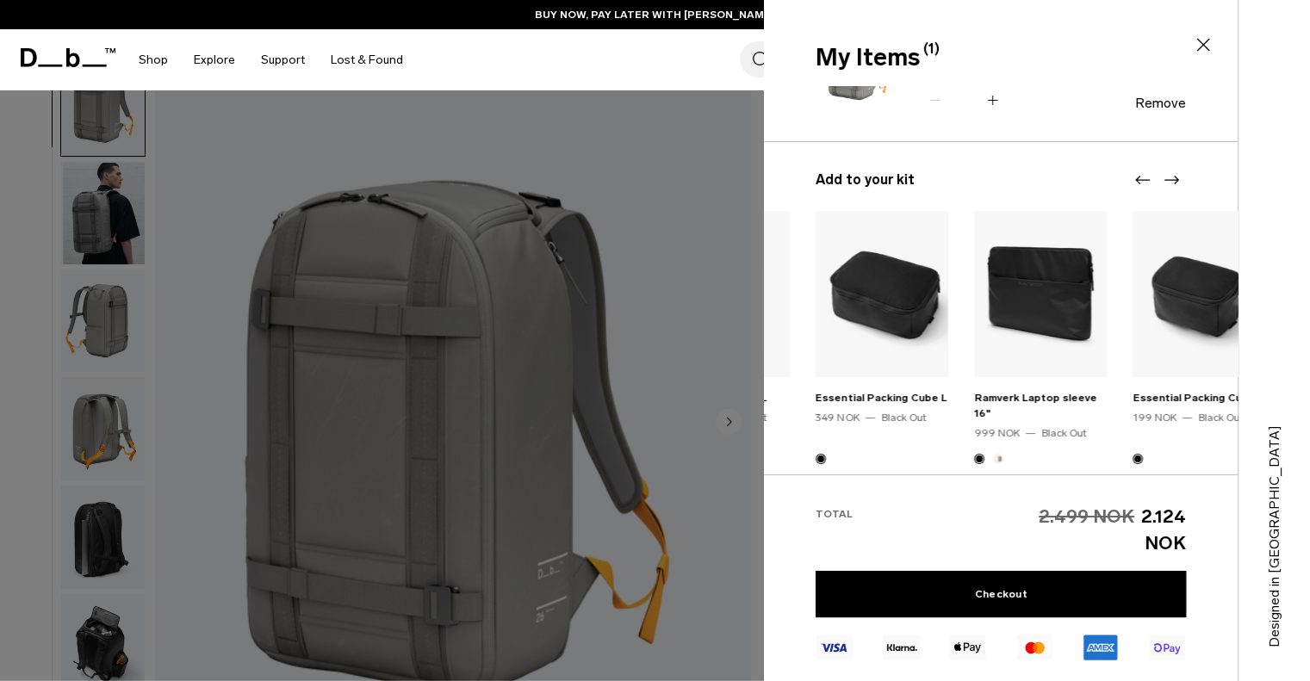
click at [1162, 175] on icon "Next slide" at bounding box center [1171, 180] width 21 height 21
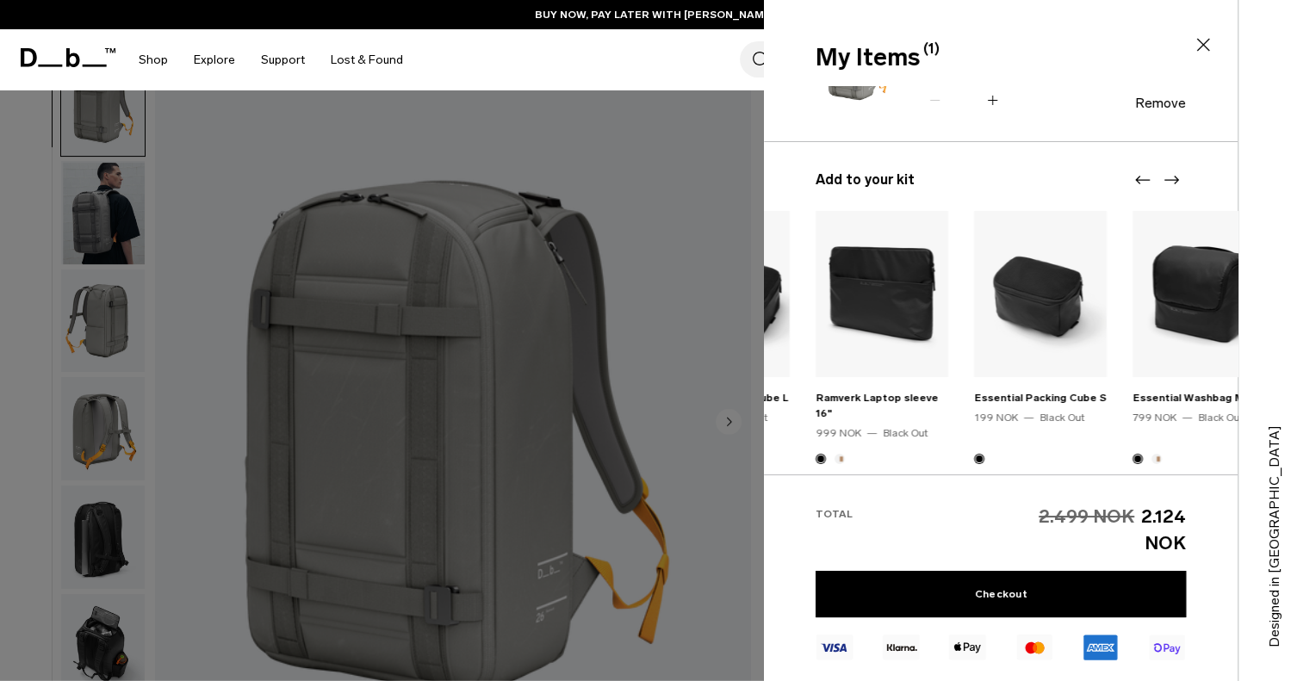
click at [1162, 175] on icon "Next slide" at bounding box center [1171, 180] width 21 height 21
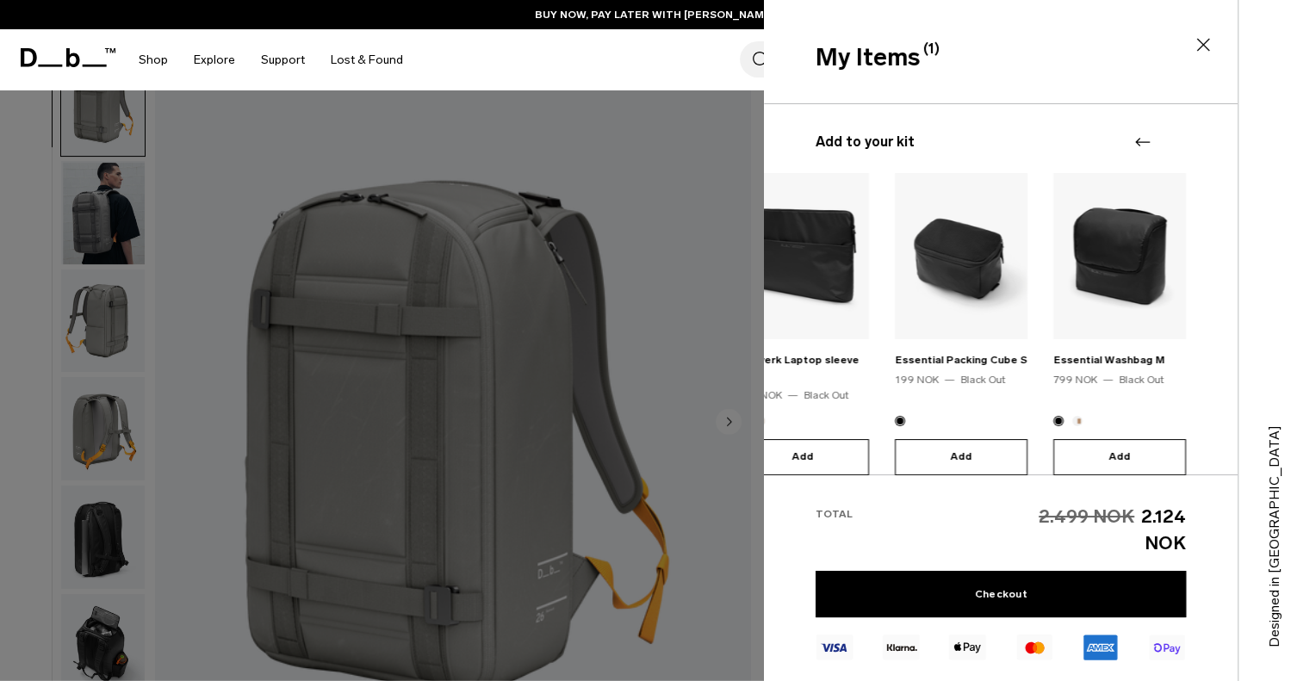
scroll to position [133, 0]
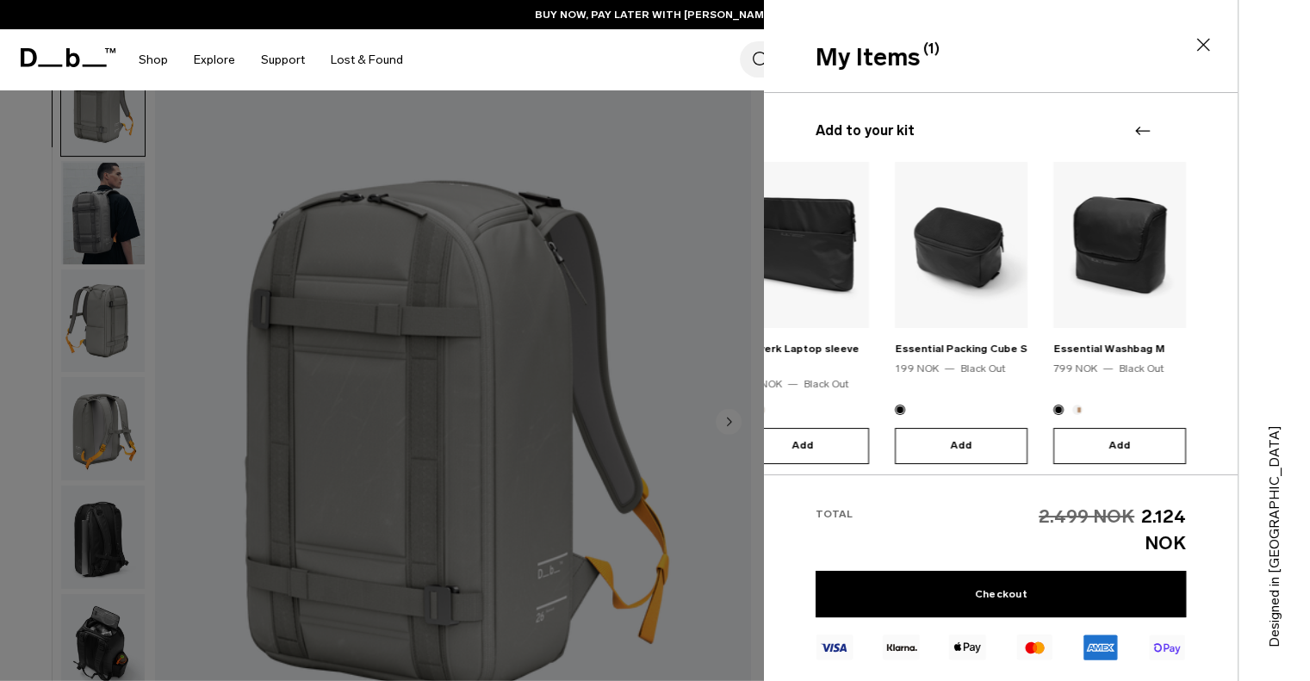
click at [1199, 43] on icon at bounding box center [1203, 44] width 21 height 21
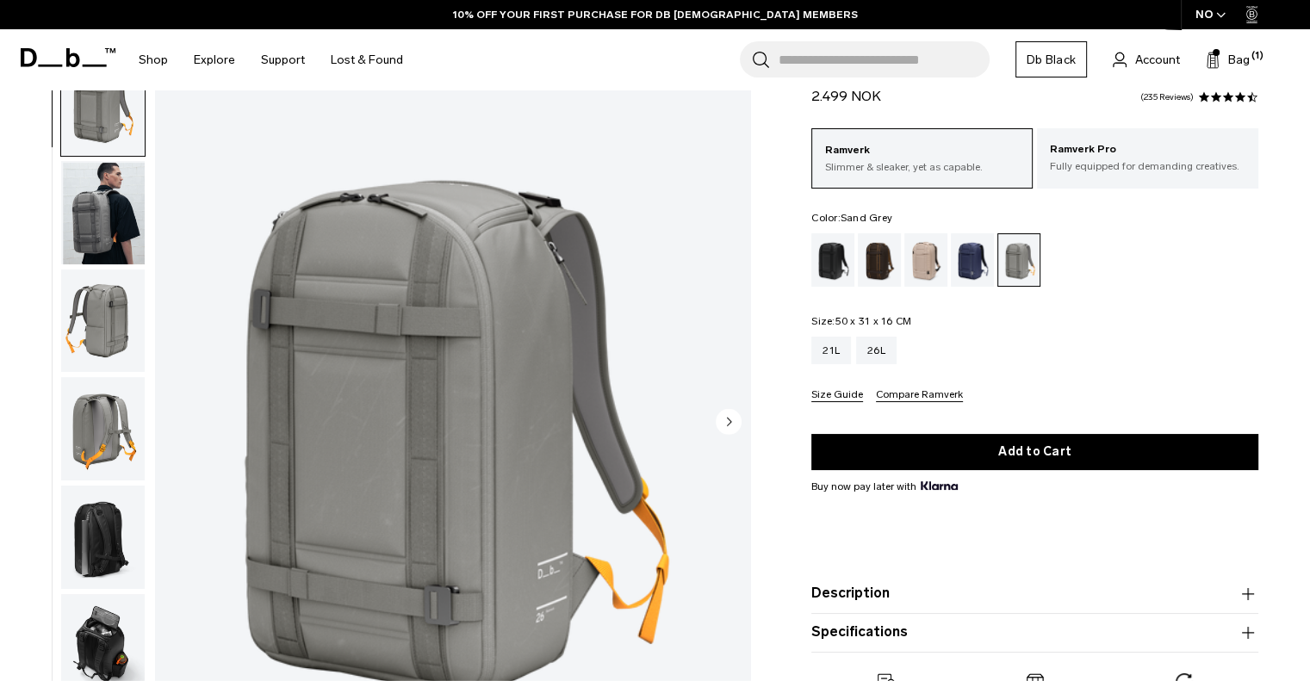
click at [720, 416] on circle "Next slide" at bounding box center [729, 421] width 26 height 26
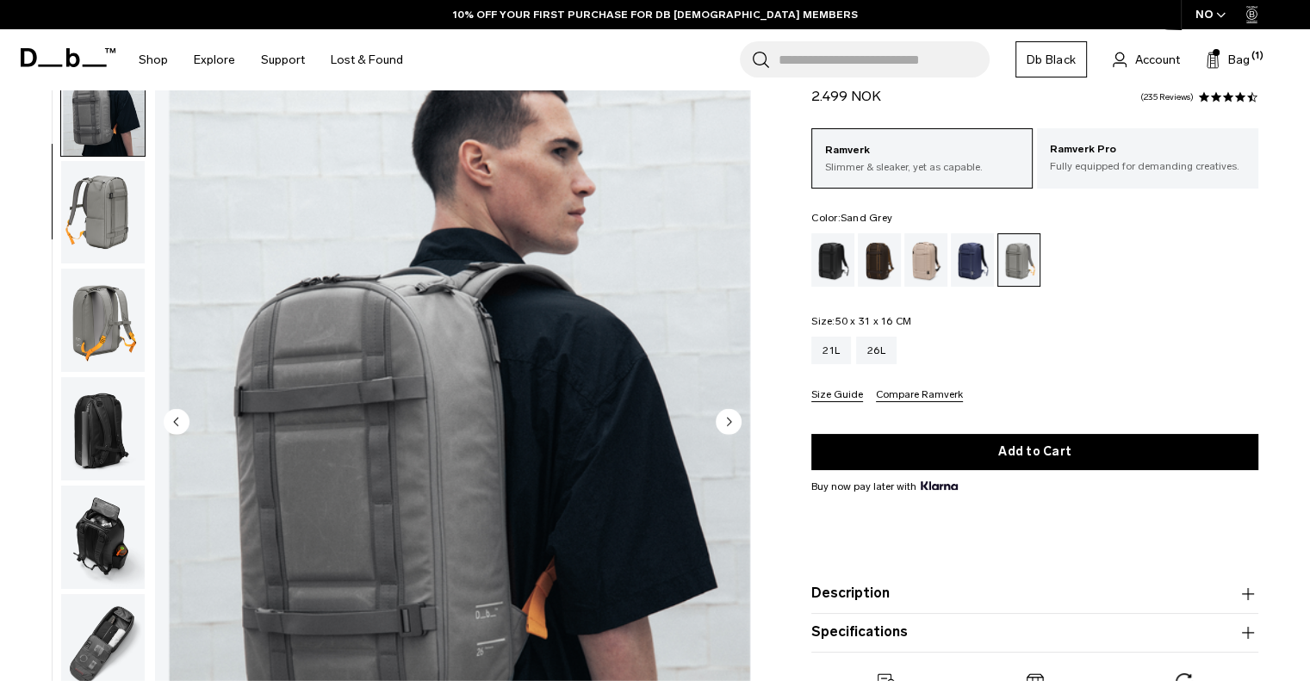
click at [720, 416] on circle "Next slide" at bounding box center [729, 421] width 26 height 26
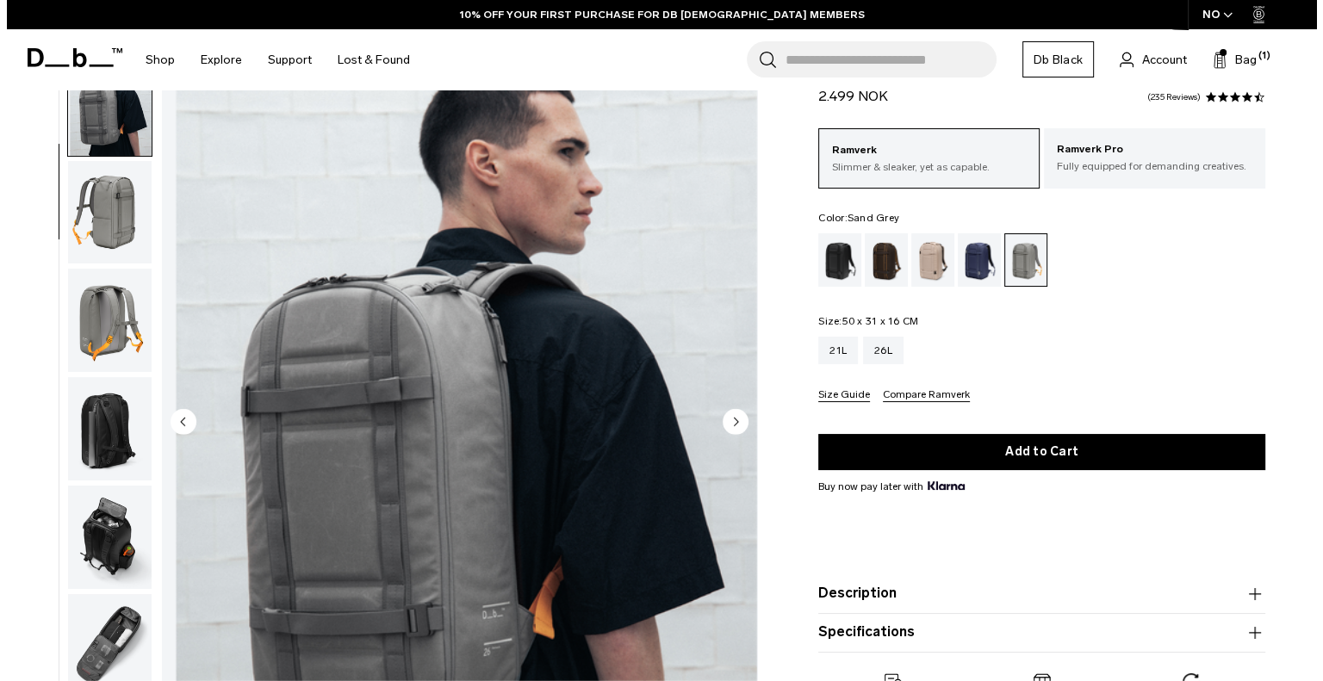
scroll to position [121, 0]
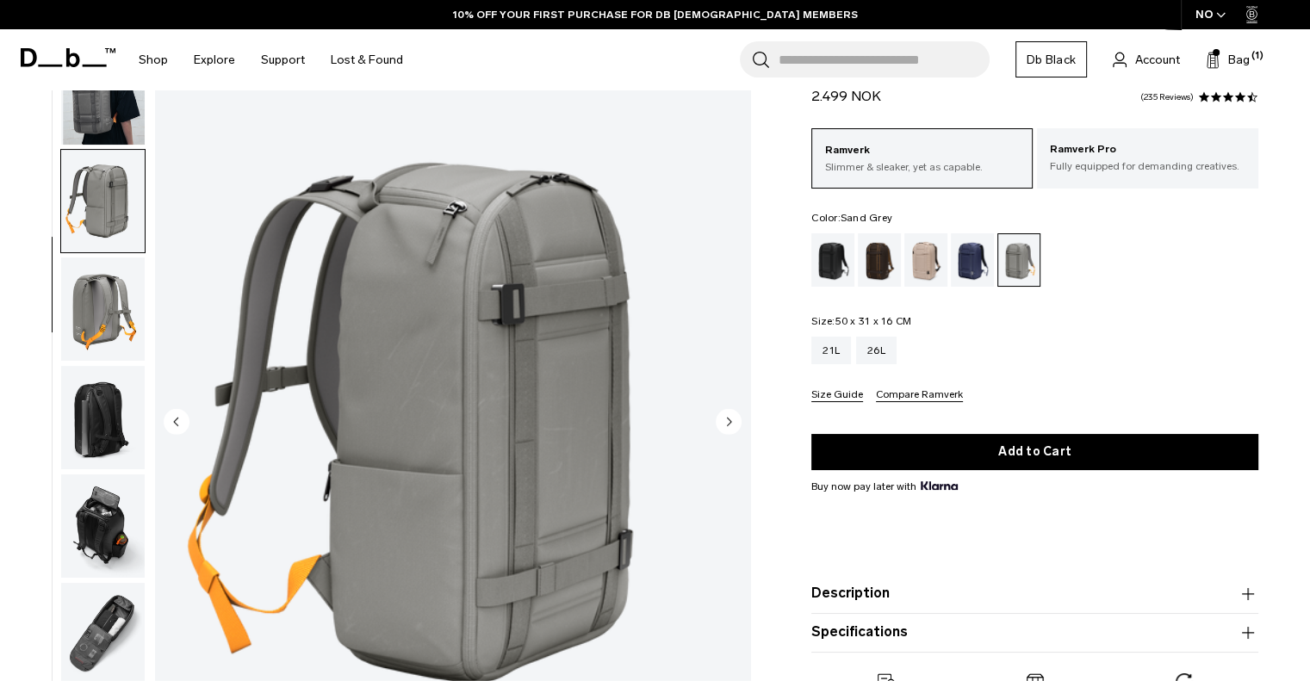
drag, startPoint x: 720, startPoint y: 416, endPoint x: 727, endPoint y: 423, distance: 9.7
click at [727, 423] on circle "Next slide" at bounding box center [729, 421] width 26 height 26
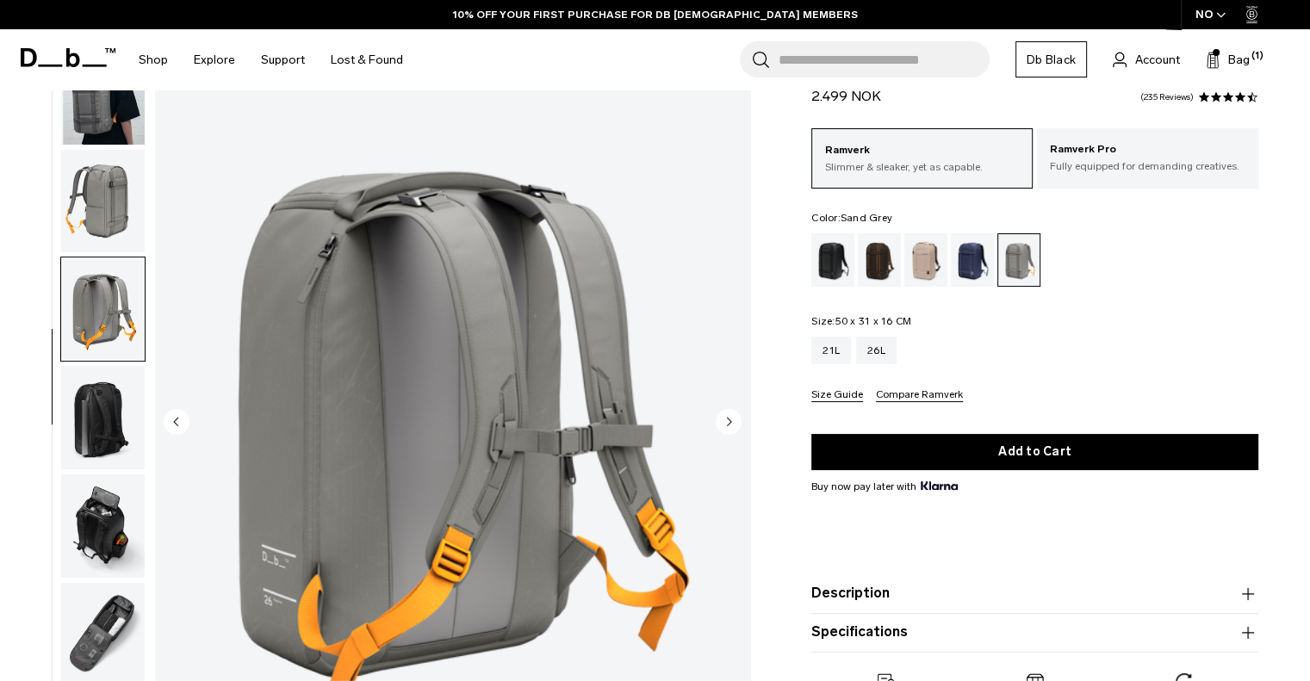
click at [727, 423] on circle "Next slide" at bounding box center [729, 421] width 26 height 26
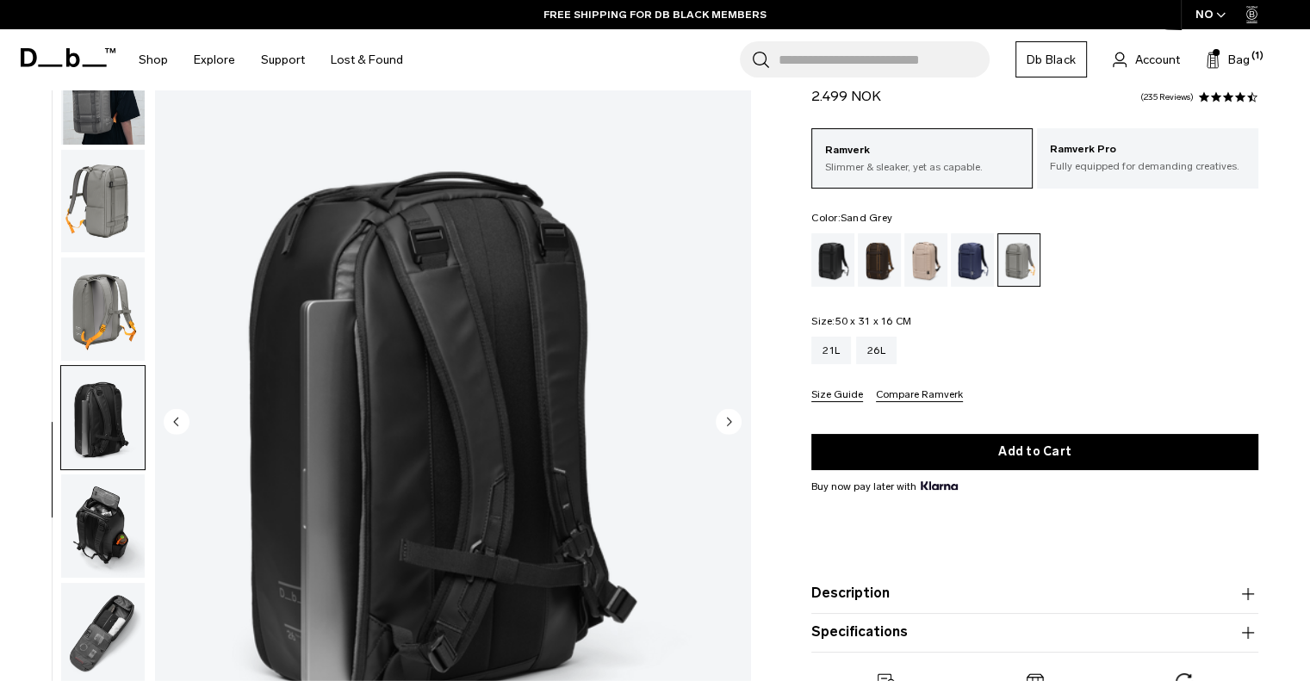
click at [727, 423] on circle "Next slide" at bounding box center [729, 421] width 26 height 26
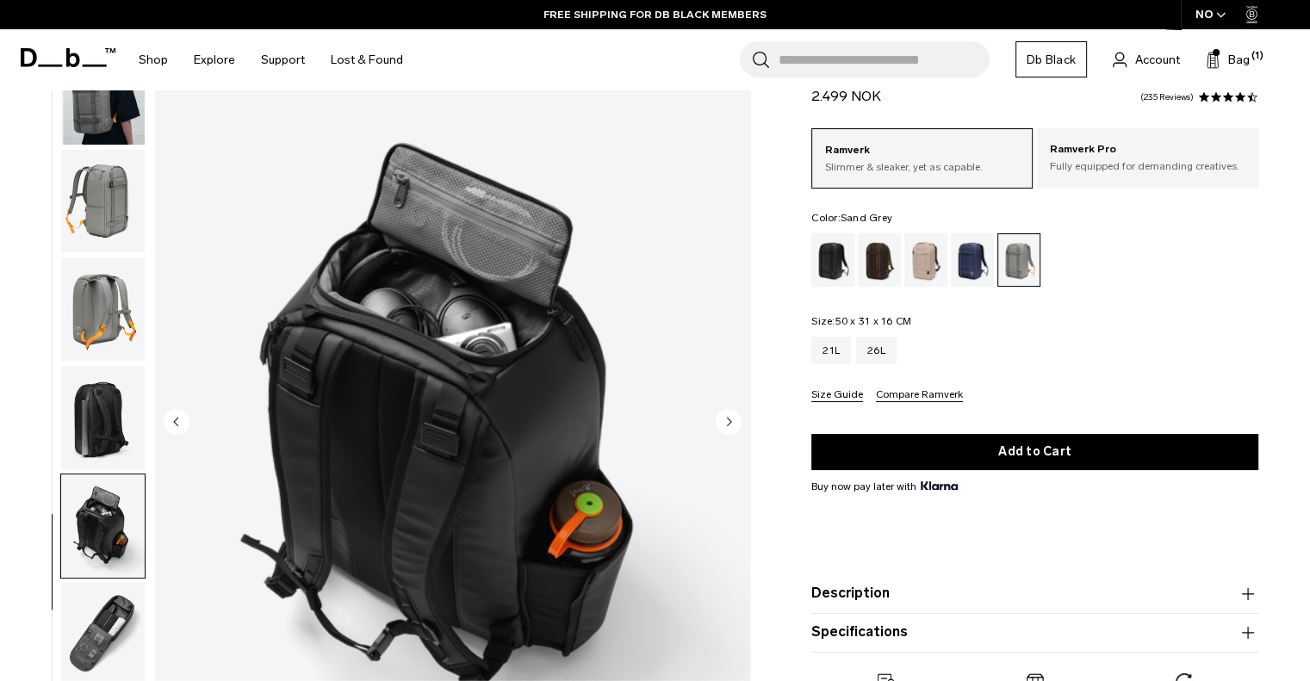
click at [727, 423] on circle "Next slide" at bounding box center [729, 421] width 26 height 26
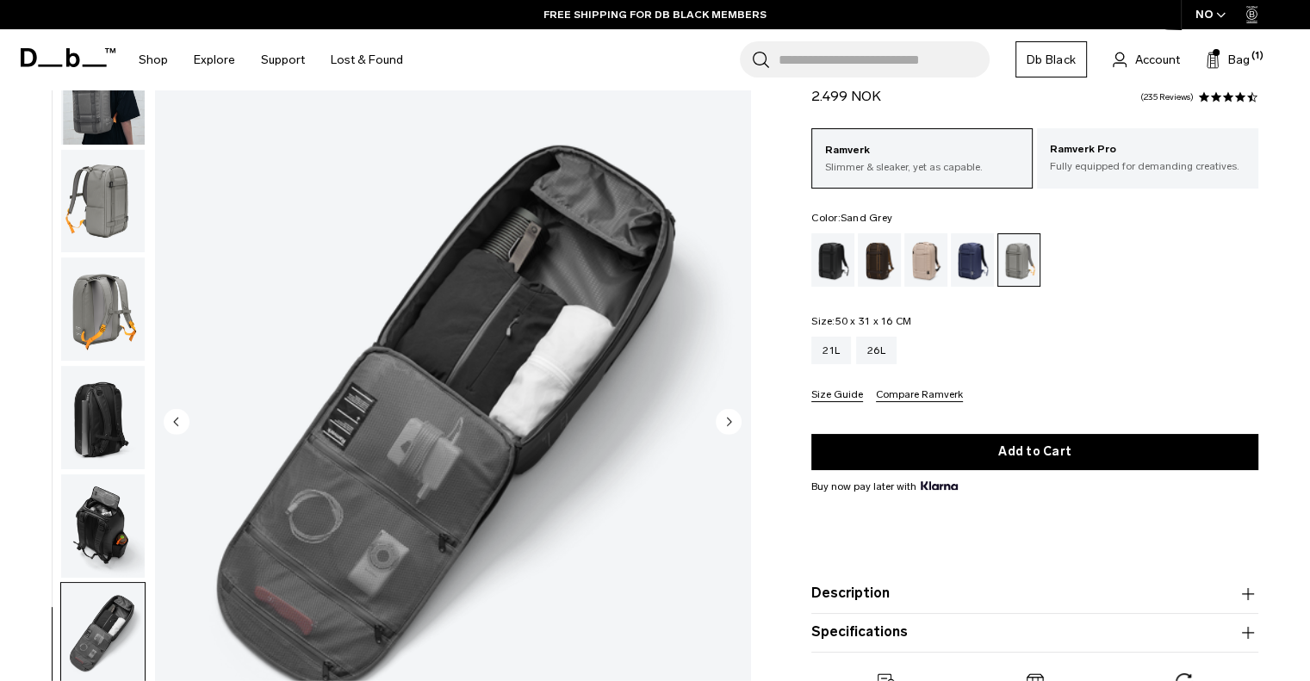
click at [727, 423] on circle "Next slide" at bounding box center [729, 421] width 26 height 26
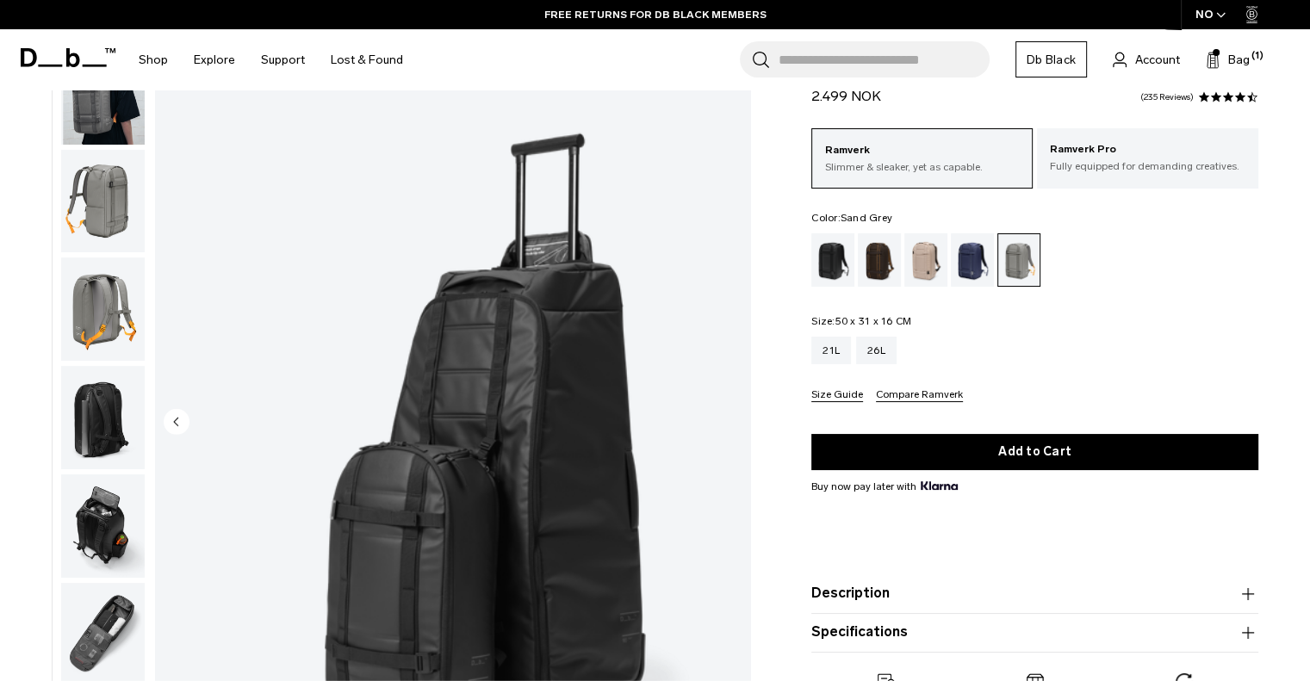
click at [727, 423] on img "8 / 8" at bounding box center [452, 423] width 595 height 743
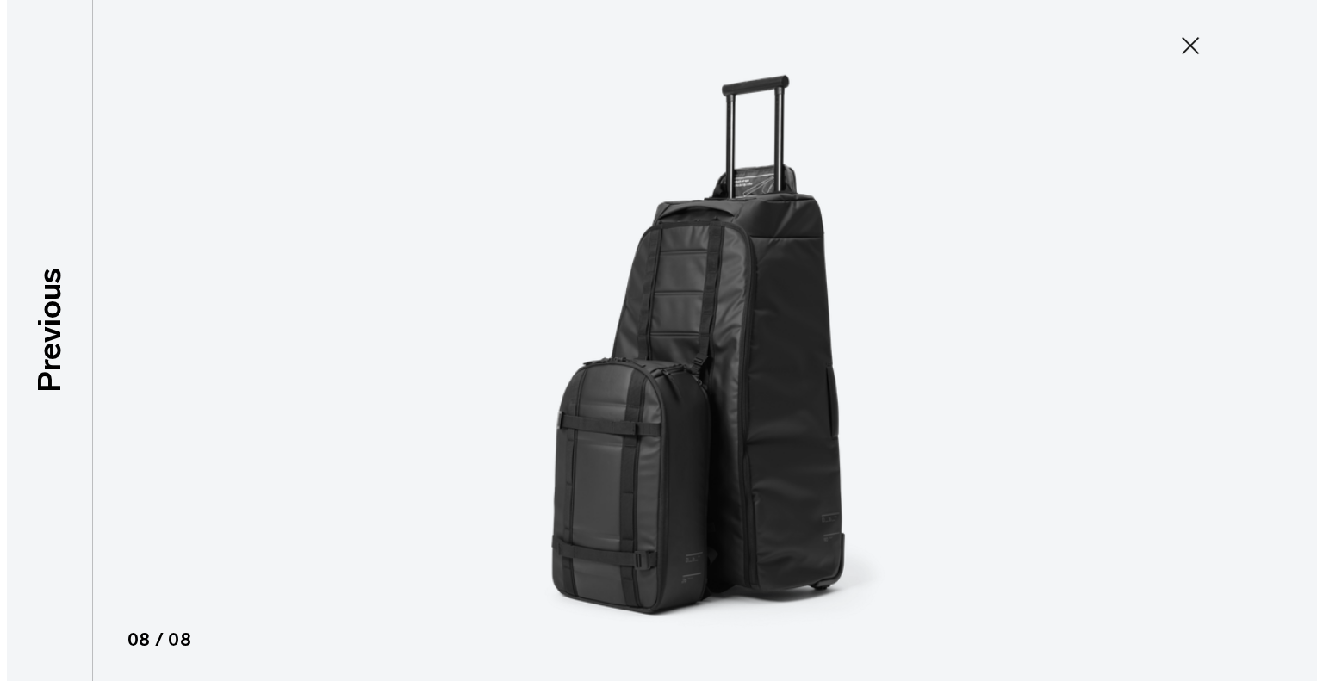
scroll to position [110, 0]
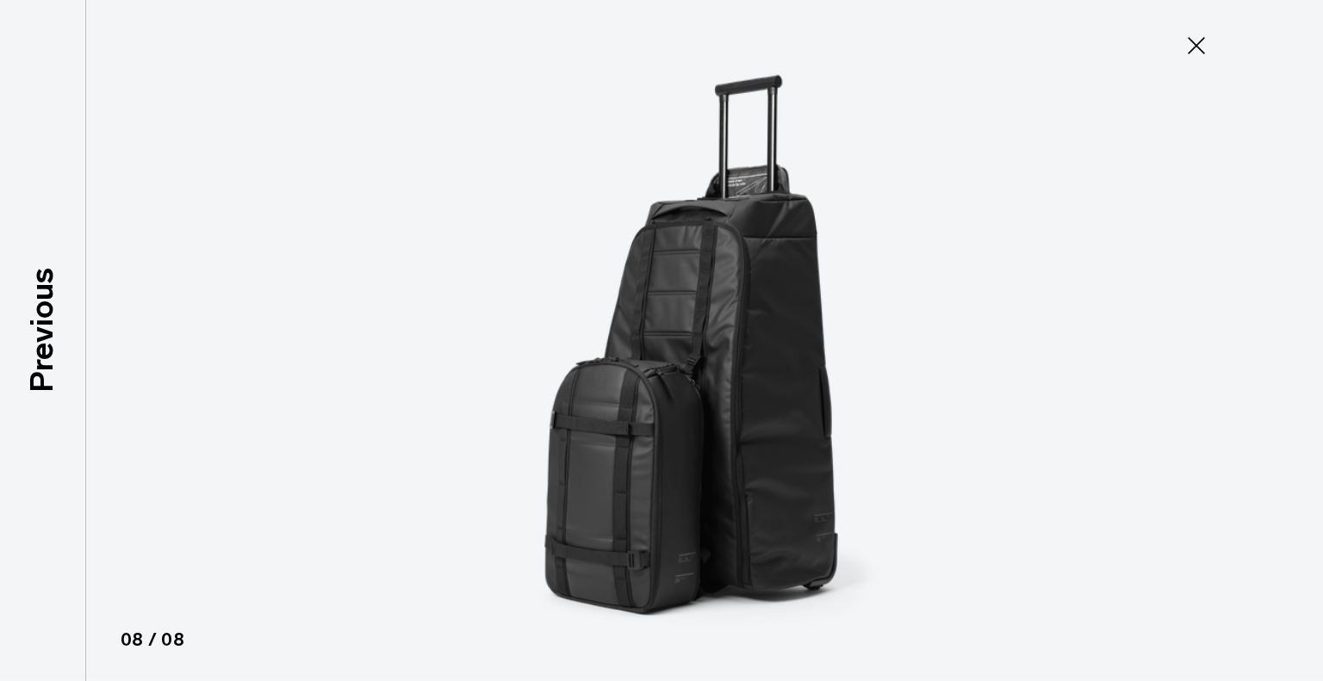
type button "Close"
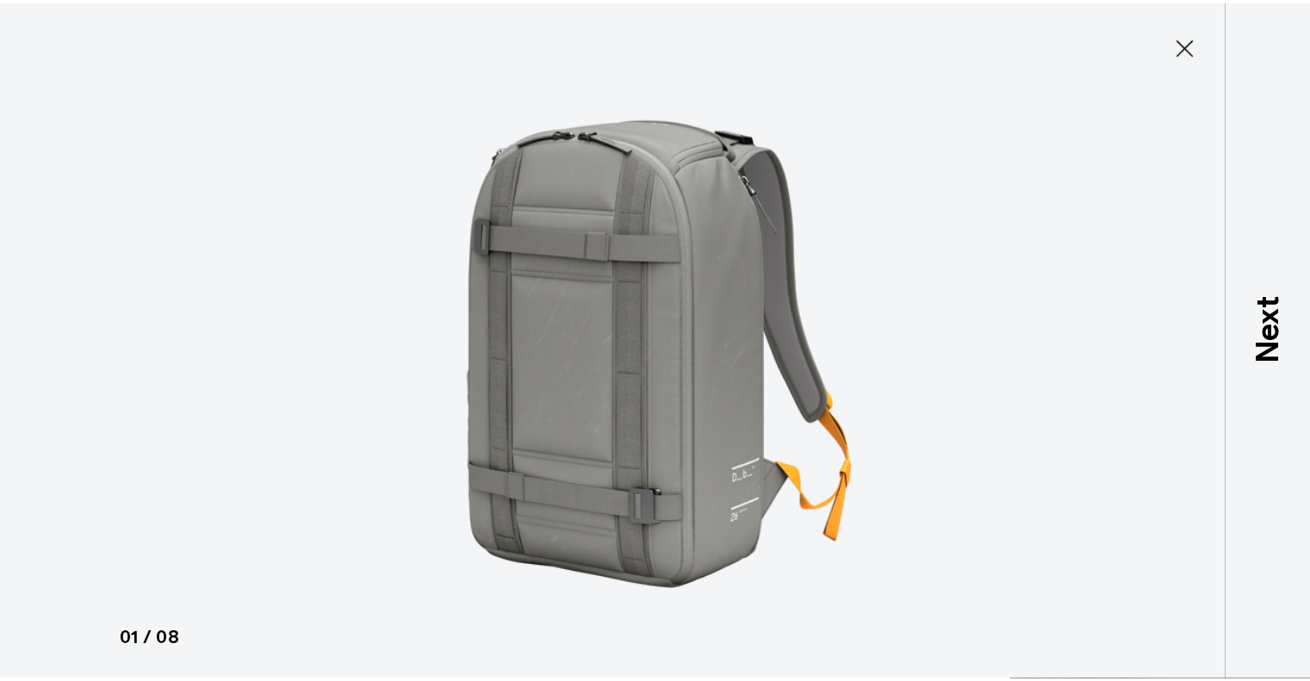
scroll to position [0, 0]
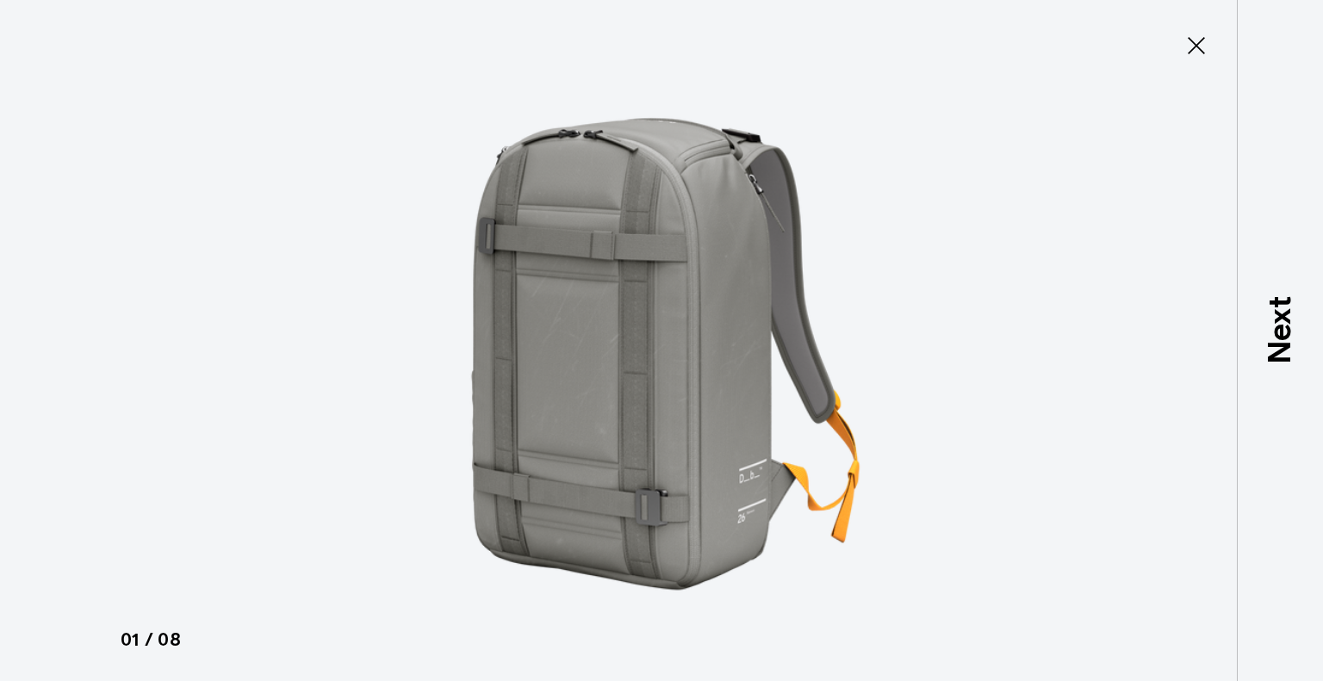
click at [1193, 36] on icon at bounding box center [1196, 46] width 28 height 28
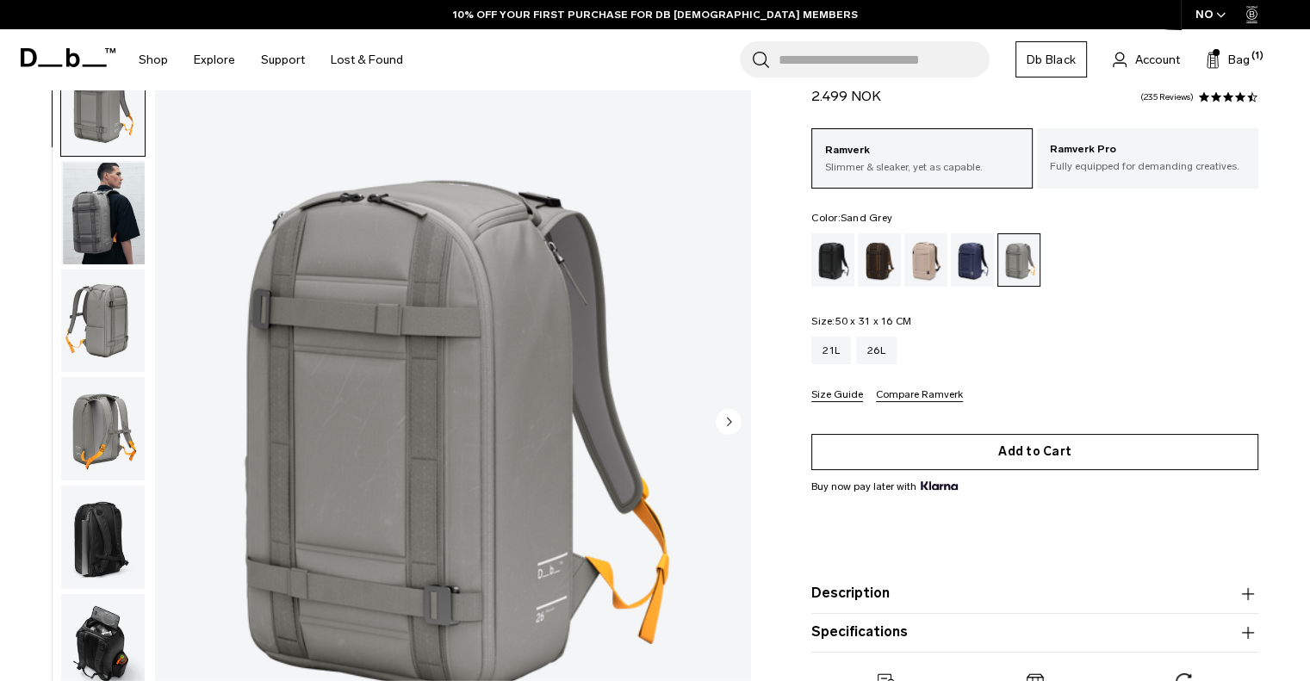
click at [1005, 443] on button "Add to Cart" at bounding box center [1034, 452] width 447 height 36
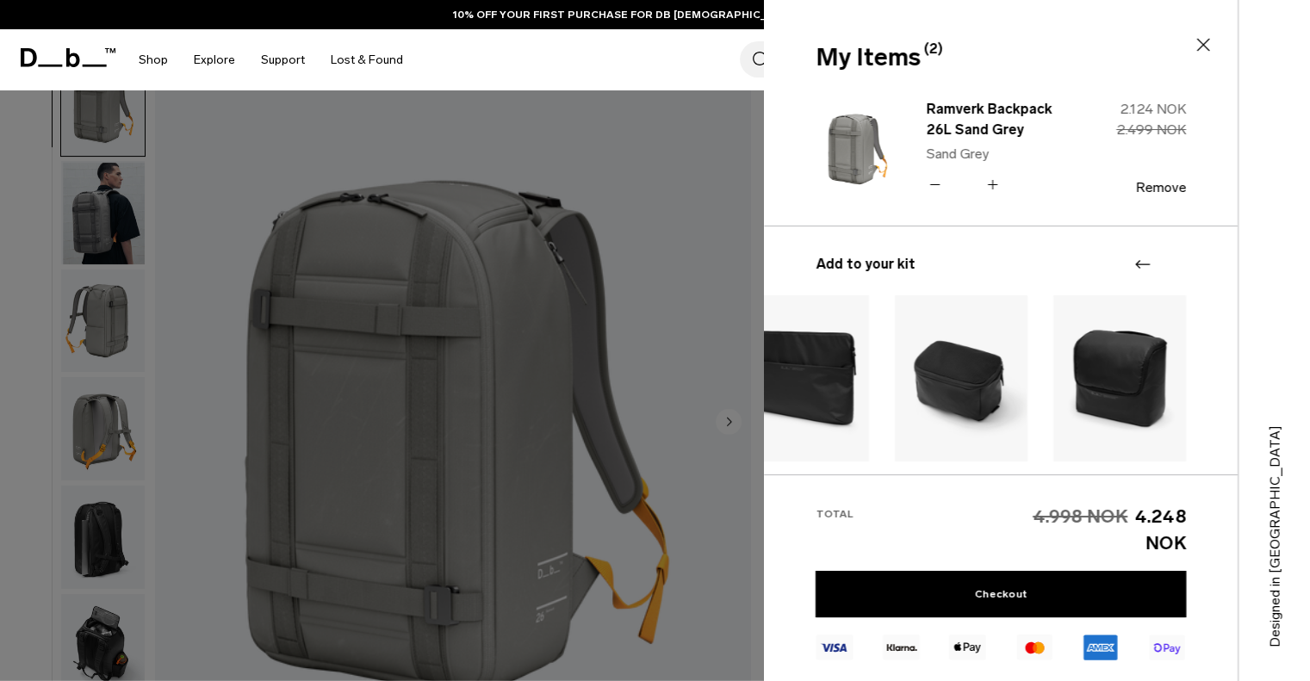
click at [934, 187] on icon at bounding box center [934, 184] width 16 height 25
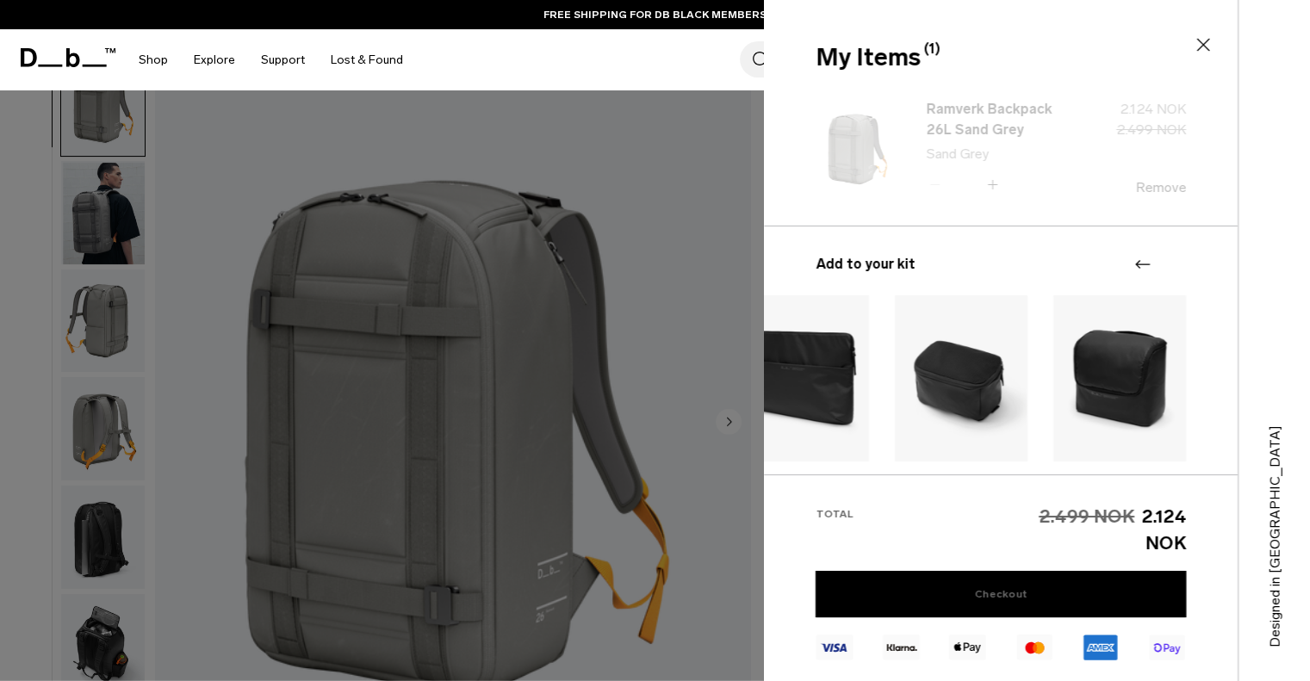
click at [914, 584] on link "Checkout" at bounding box center [1000, 594] width 370 height 46
